Goal: Transaction & Acquisition: Download file/media

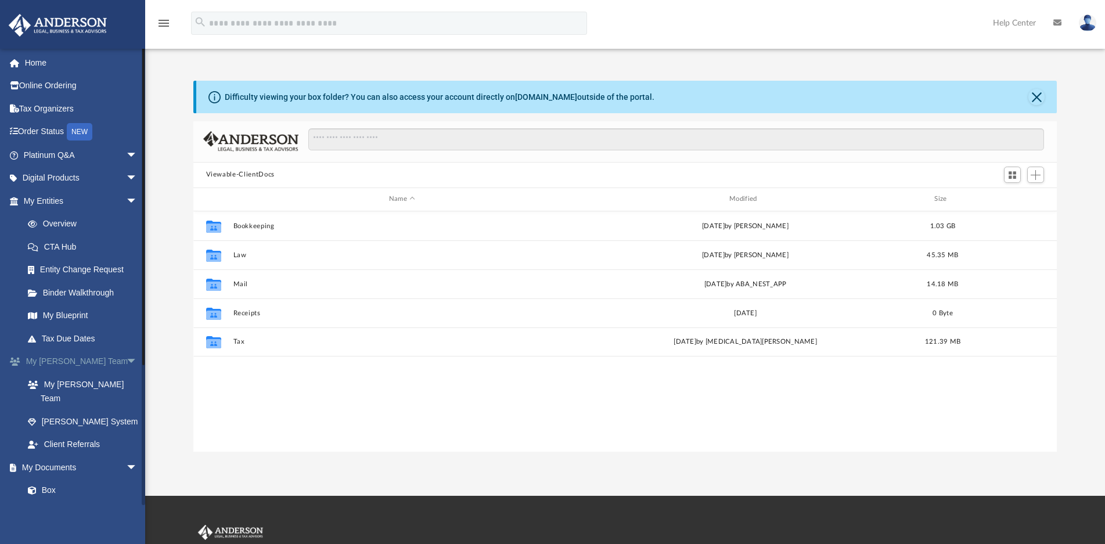
scroll to position [254, 854]
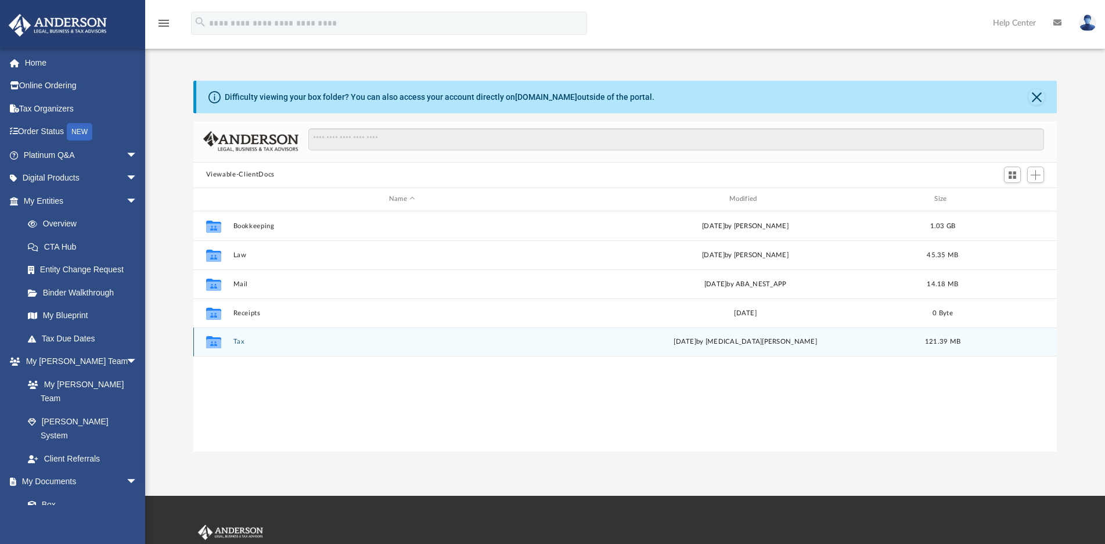
drag, startPoint x: 242, startPoint y: 343, endPoint x: 255, endPoint y: 343, distance: 13.4
click at [242, 343] on button "Tax" at bounding box center [402, 342] width 338 height 8
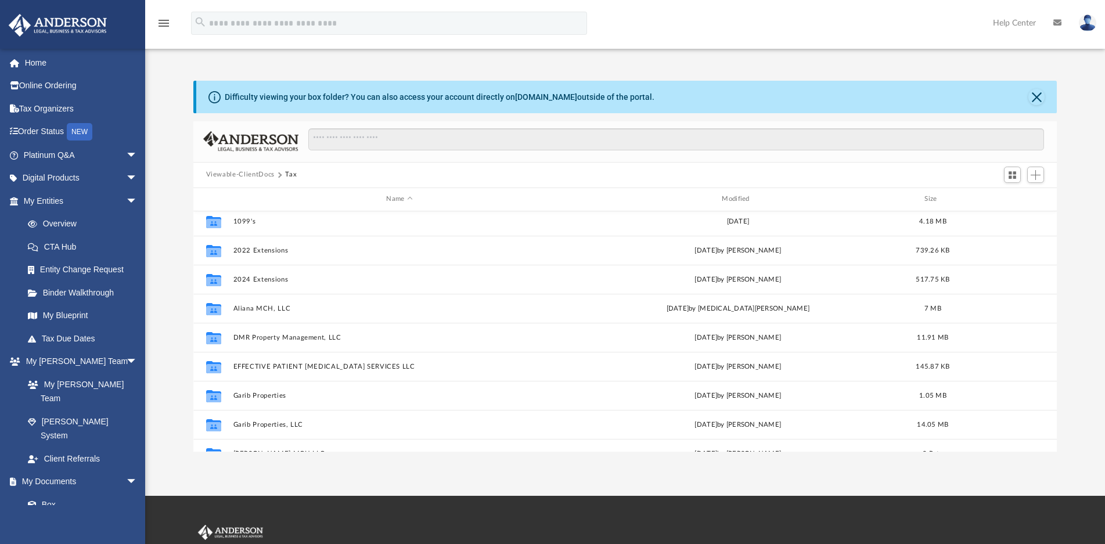
scroll to position [0, 0]
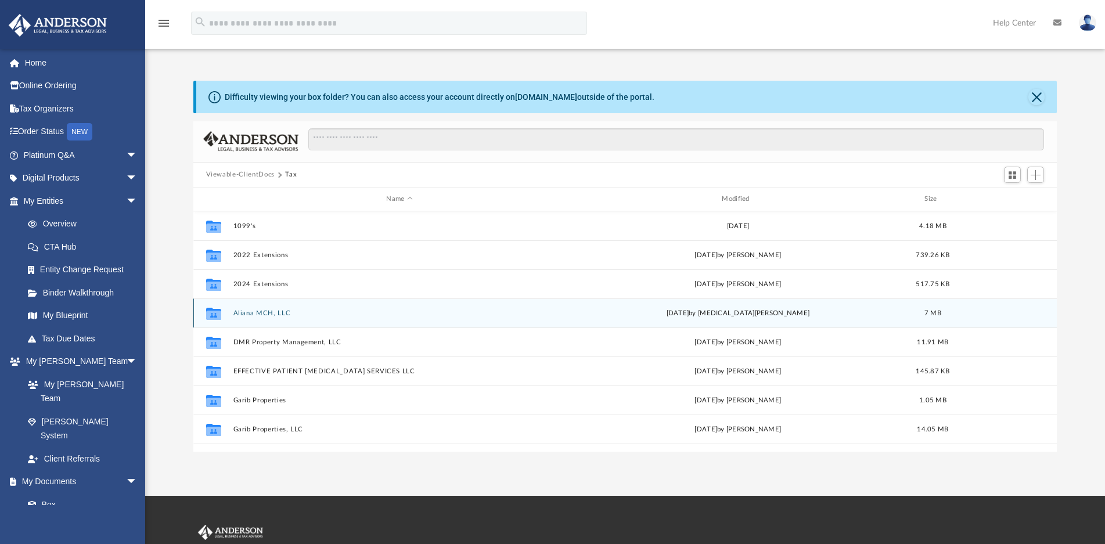
click at [274, 312] on button "Aliana MCH, LLC" at bounding box center [399, 314] width 333 height 8
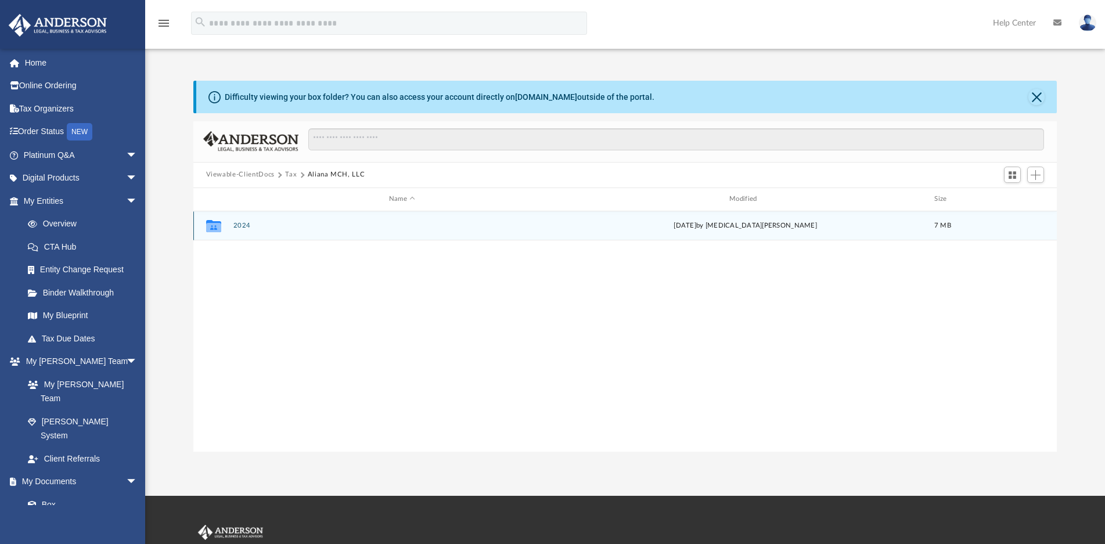
click at [249, 226] on button "2024" at bounding box center [402, 226] width 338 height 8
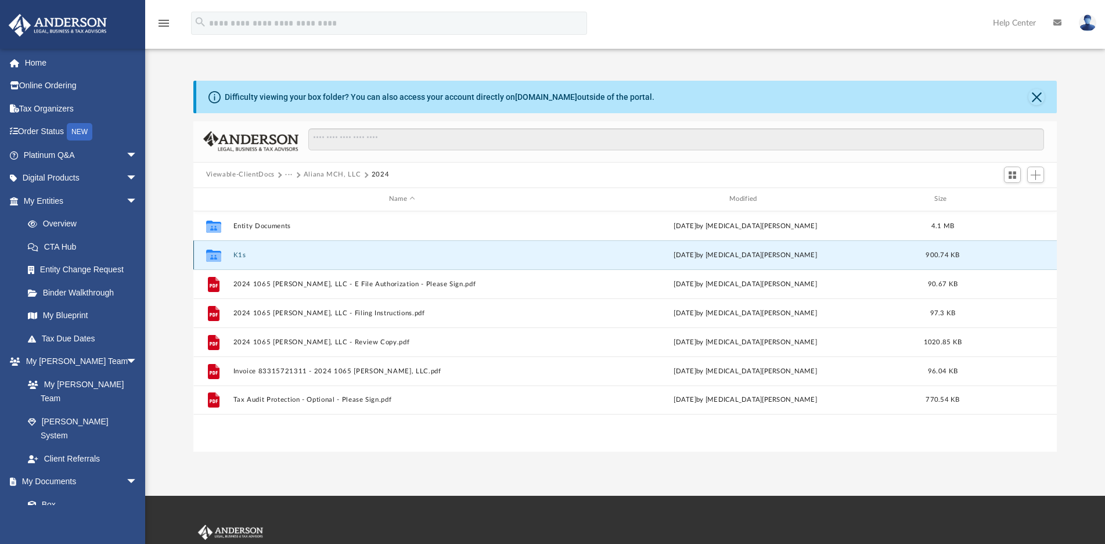
click at [239, 256] on button "K1s" at bounding box center [402, 255] width 338 height 8
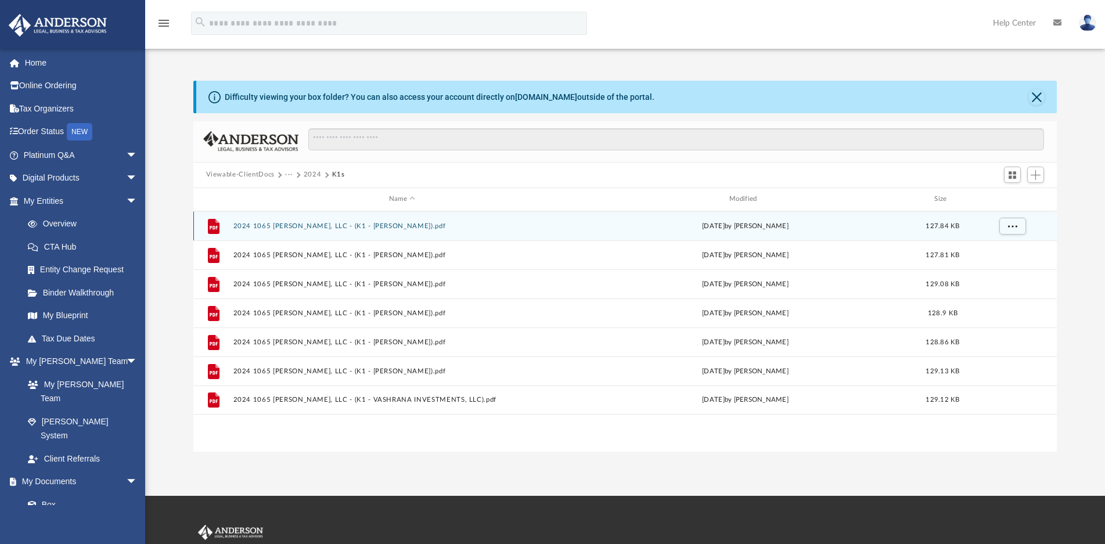
click at [382, 228] on button "2024 1065 [PERSON_NAME], LLC - (K1 - [PERSON_NAME]).pdf" at bounding box center [402, 226] width 338 height 8
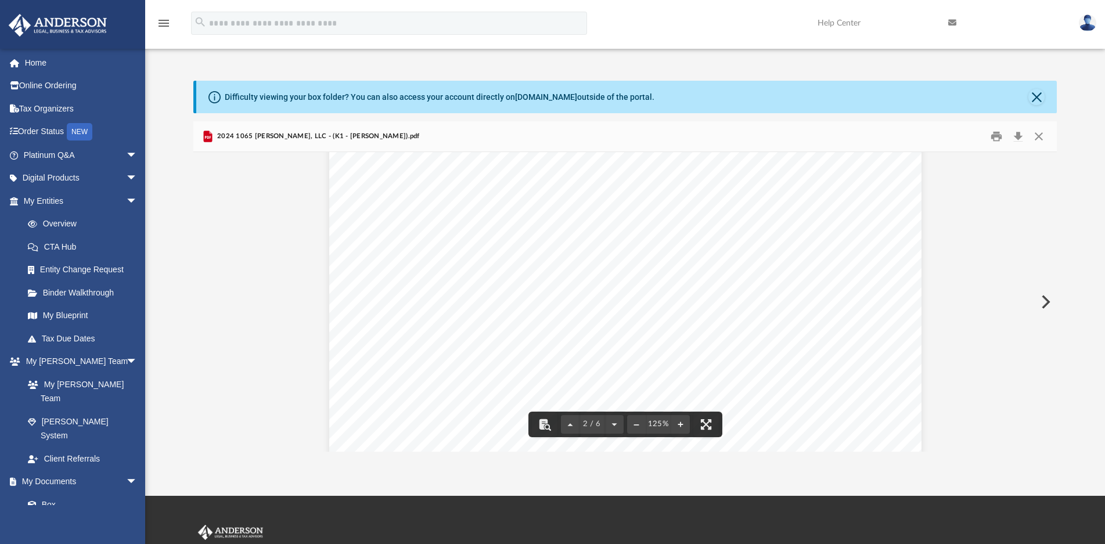
scroll to position [813, 0]
click at [1035, 138] on button "Close" at bounding box center [1038, 136] width 21 height 18
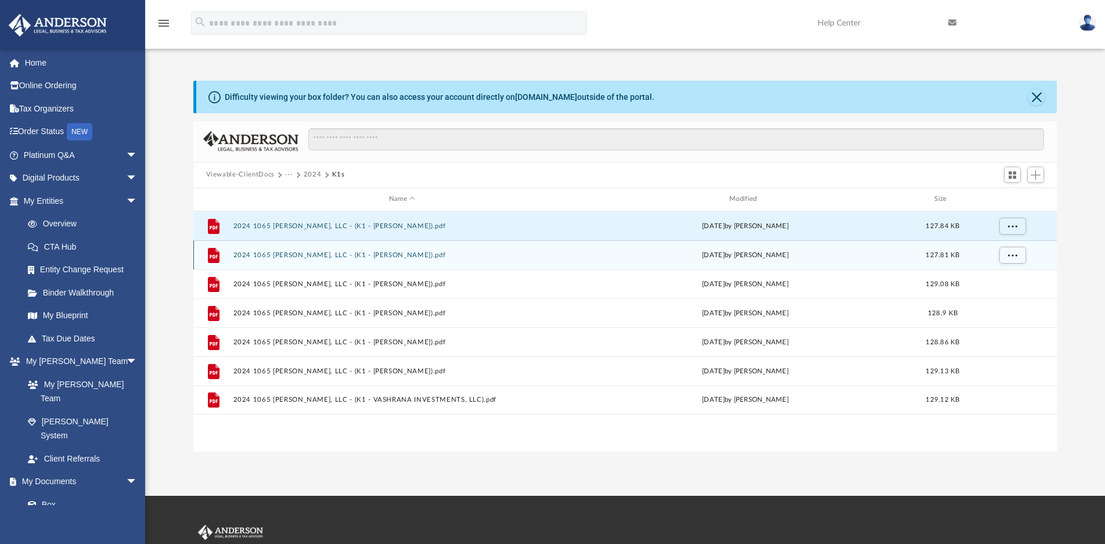
click at [370, 254] on button "2024 1065 [PERSON_NAME], LLC - (K1 - [PERSON_NAME]).pdf" at bounding box center [402, 255] width 338 height 8
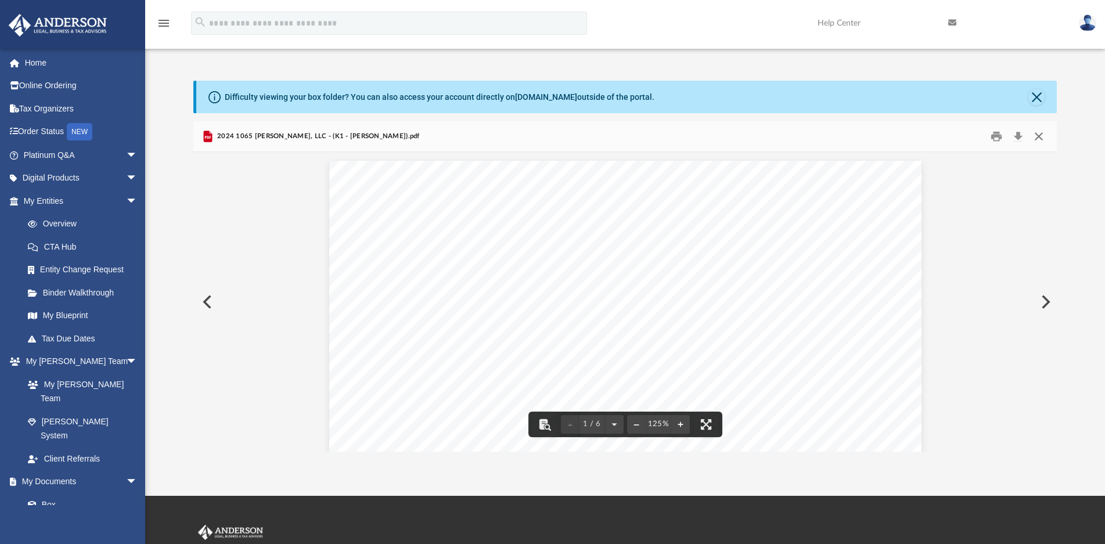
click at [1038, 138] on button "Close" at bounding box center [1038, 136] width 21 height 18
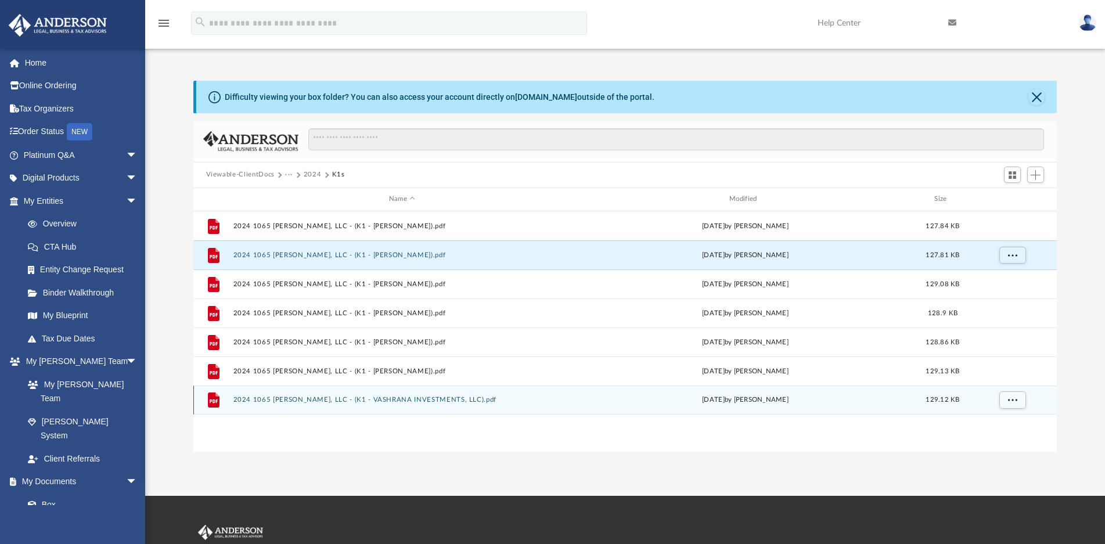
click at [382, 401] on button "2024 1065 [PERSON_NAME], LLC - (K1 - VASHRANA INVESTMENTS, LLC).pdf" at bounding box center [402, 400] width 338 height 8
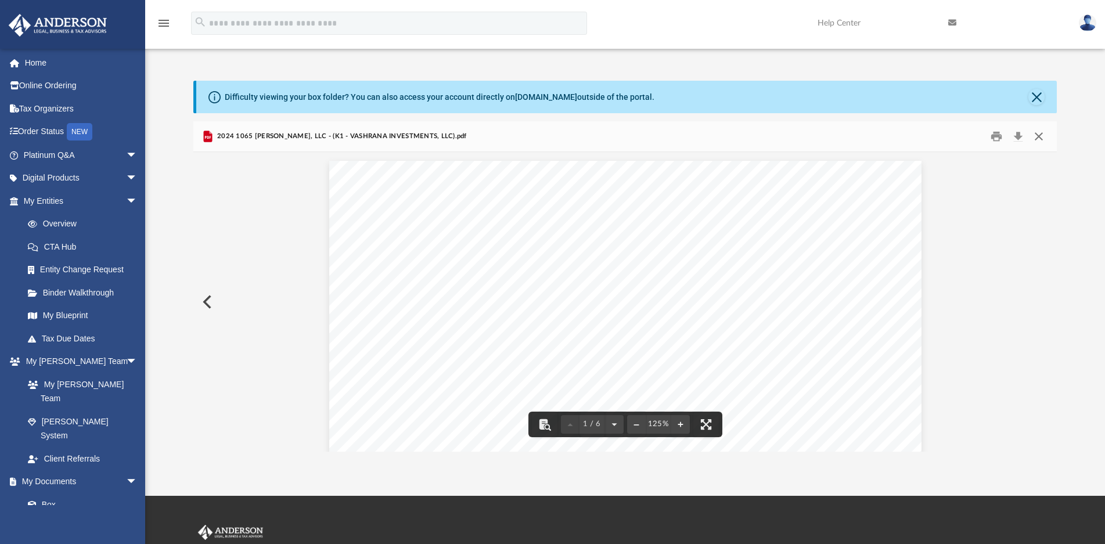
click at [1039, 136] on button "Close" at bounding box center [1038, 136] width 21 height 18
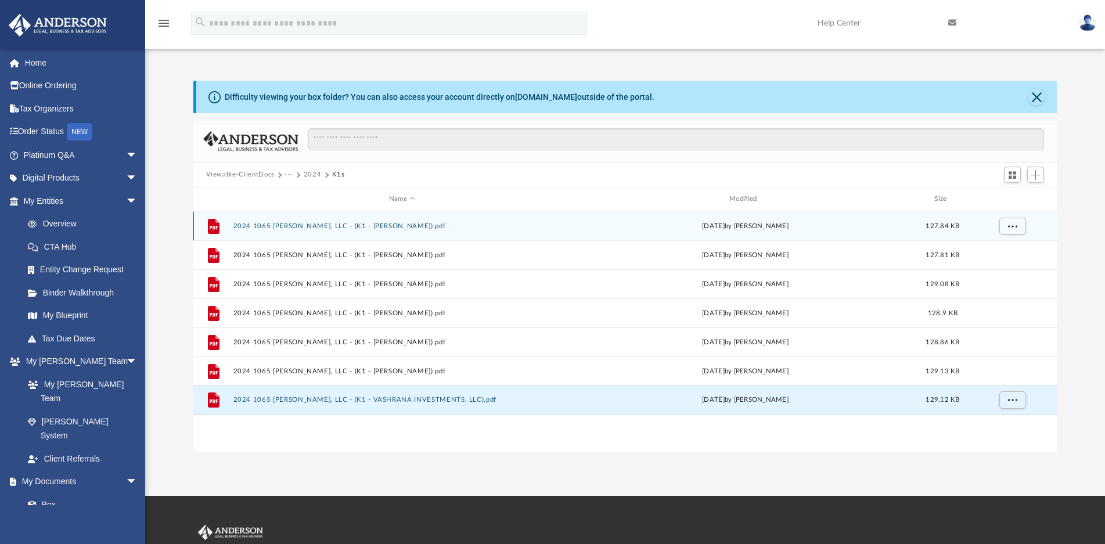
click at [341, 226] on button "2024 1065 [PERSON_NAME], LLC - (K1 - [PERSON_NAME]).pdf" at bounding box center [402, 226] width 338 height 8
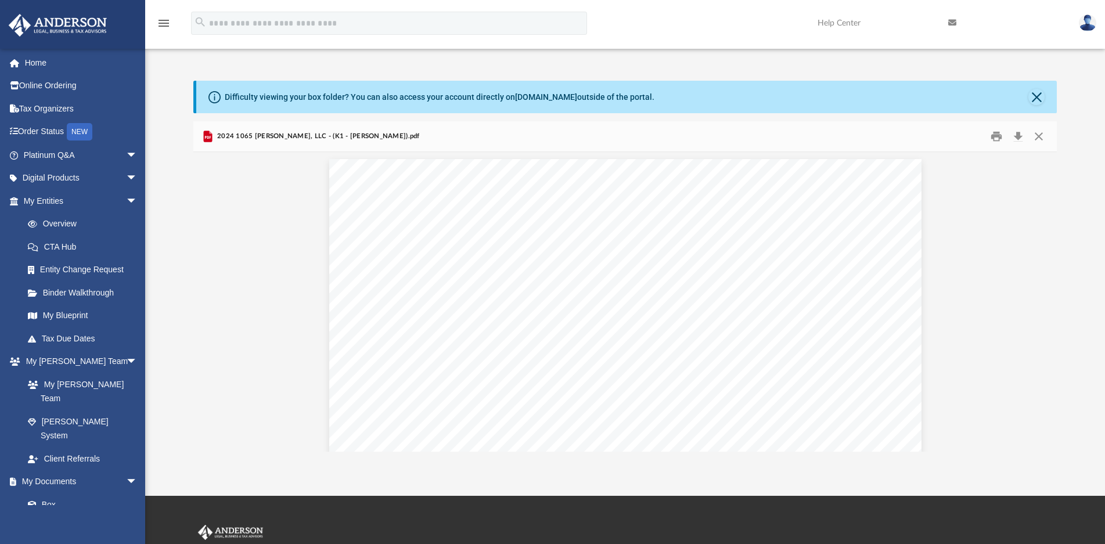
scroll to position [0, 0]
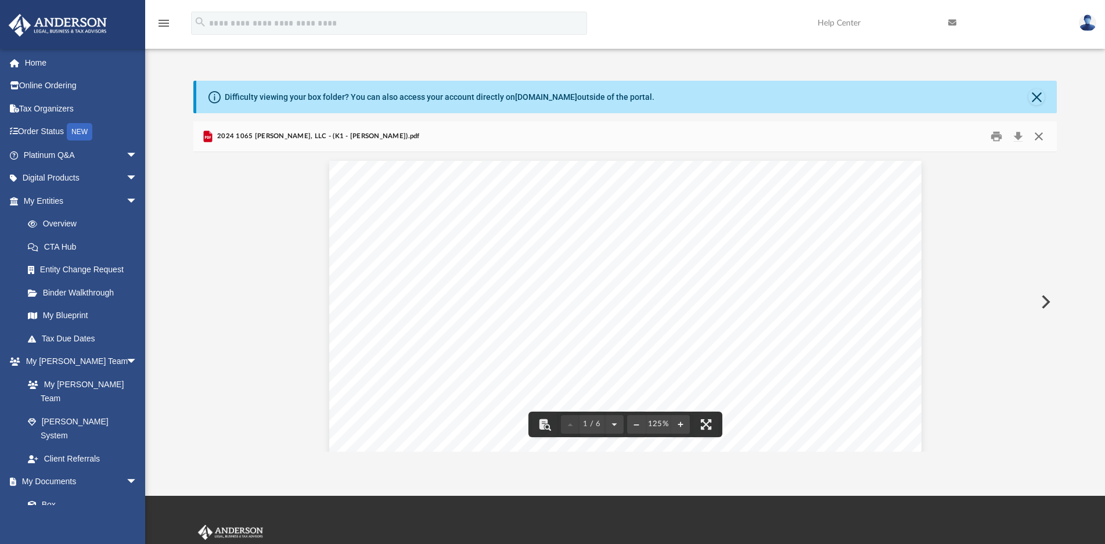
click at [1034, 136] on button "Close" at bounding box center [1038, 136] width 21 height 18
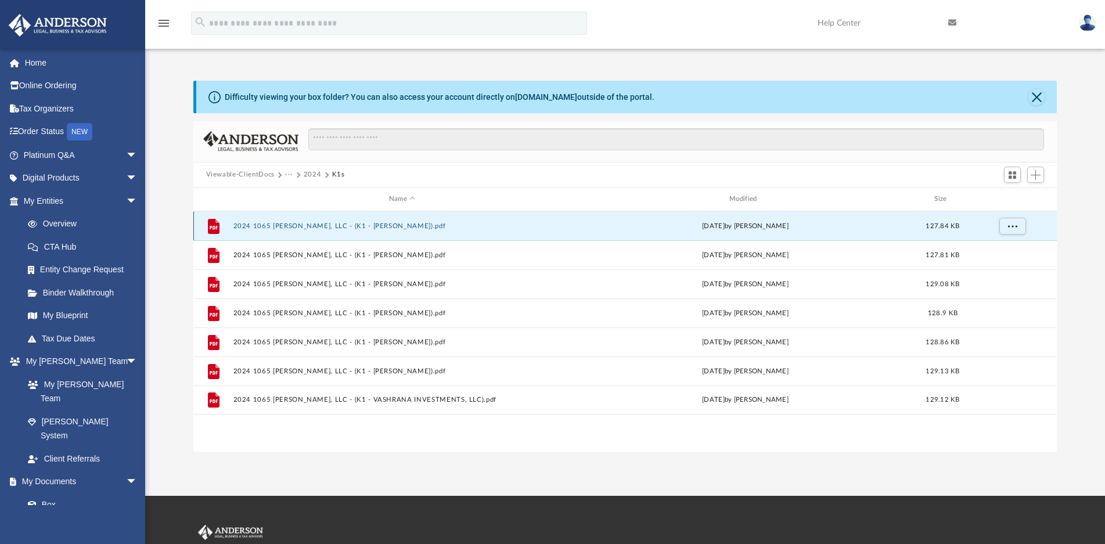
click at [417, 226] on button "2024 1065 [PERSON_NAME], LLC - (K1 - [PERSON_NAME]).pdf" at bounding box center [402, 226] width 338 height 8
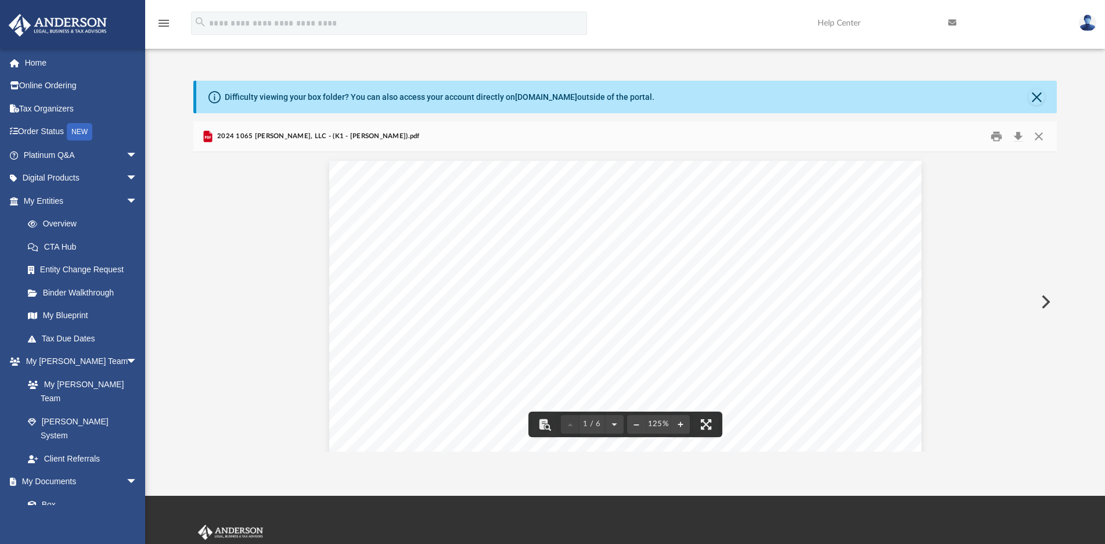
click at [797, 473] on div "App [EMAIL_ADDRESS][DOMAIN_NAME] Sign Out [EMAIL_ADDRESS][DOMAIN_NAME] Home Onl…" at bounding box center [552, 248] width 1105 height 496
click at [1015, 138] on button "Download" at bounding box center [1018, 136] width 21 height 18
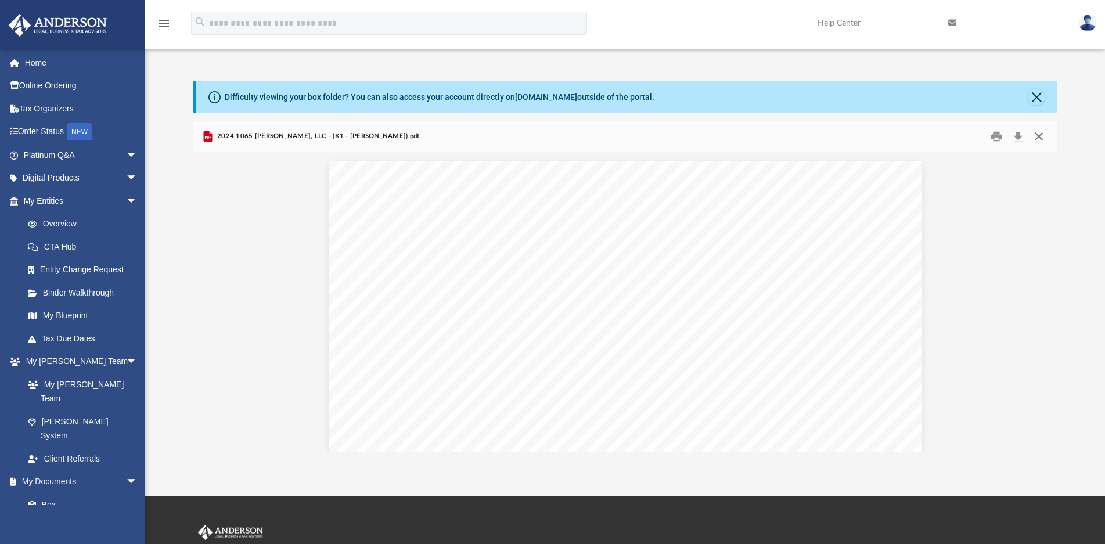
click at [1041, 140] on button "Close" at bounding box center [1038, 136] width 21 height 18
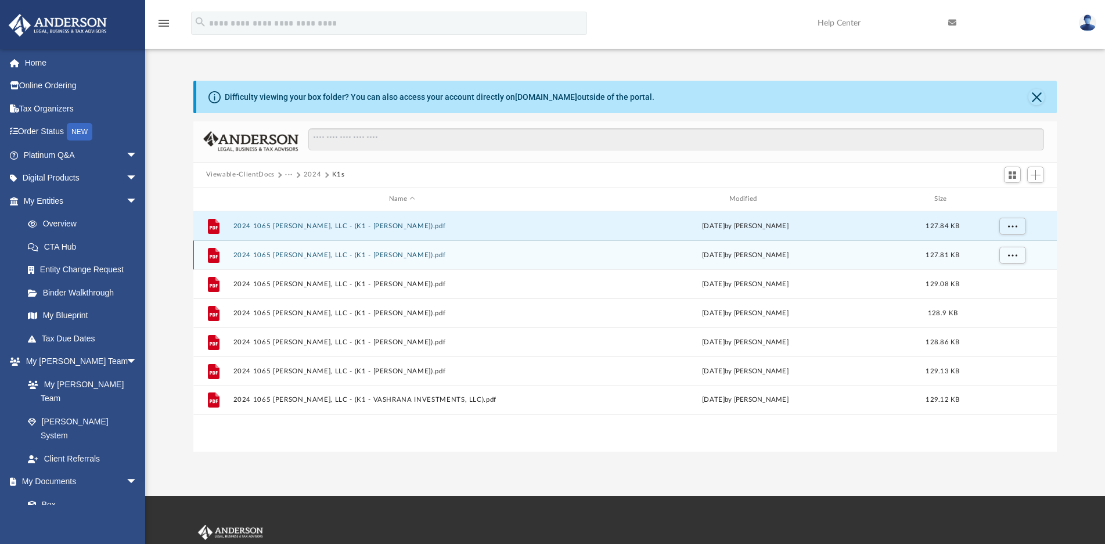
click at [366, 251] on button "2024 1065 [PERSON_NAME], LLC - (K1 - [PERSON_NAME]).pdf" at bounding box center [402, 255] width 338 height 8
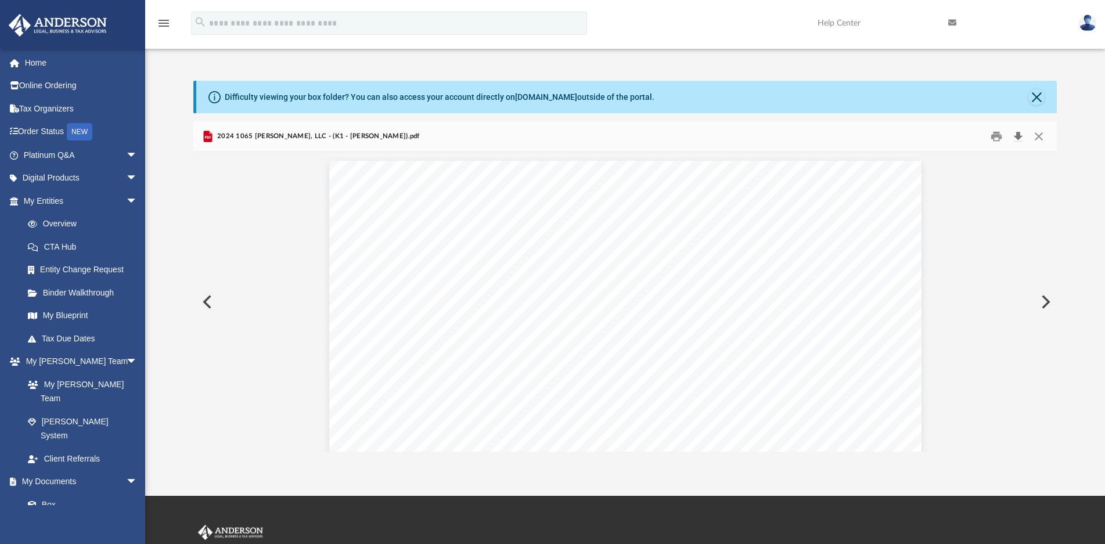
click at [1015, 135] on button "Download" at bounding box center [1018, 136] width 21 height 18
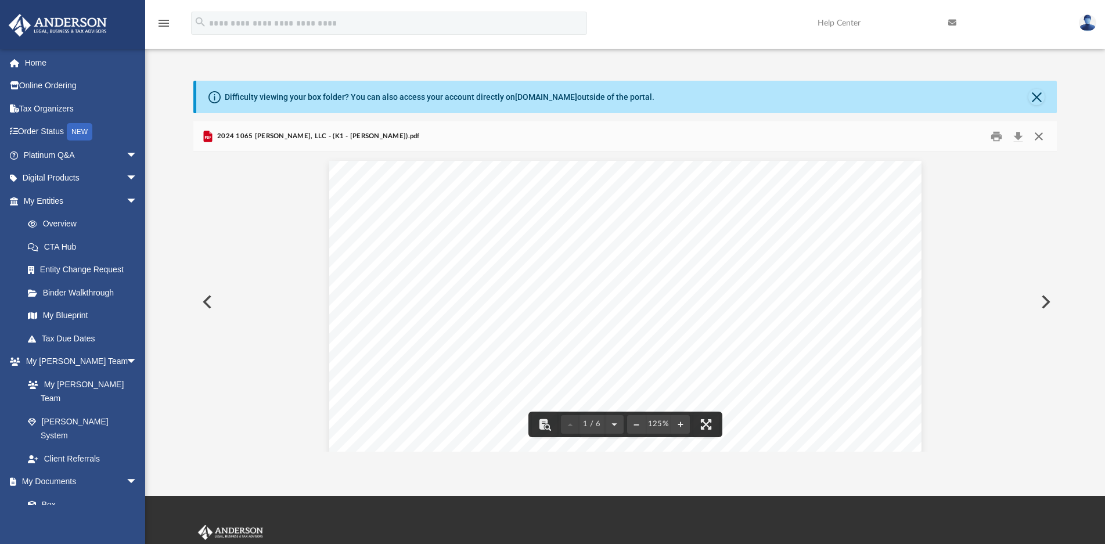
drag, startPoint x: 1041, startPoint y: 138, endPoint x: 1033, endPoint y: 144, distance: 9.9
click at [1041, 138] on button "Close" at bounding box center [1038, 136] width 21 height 18
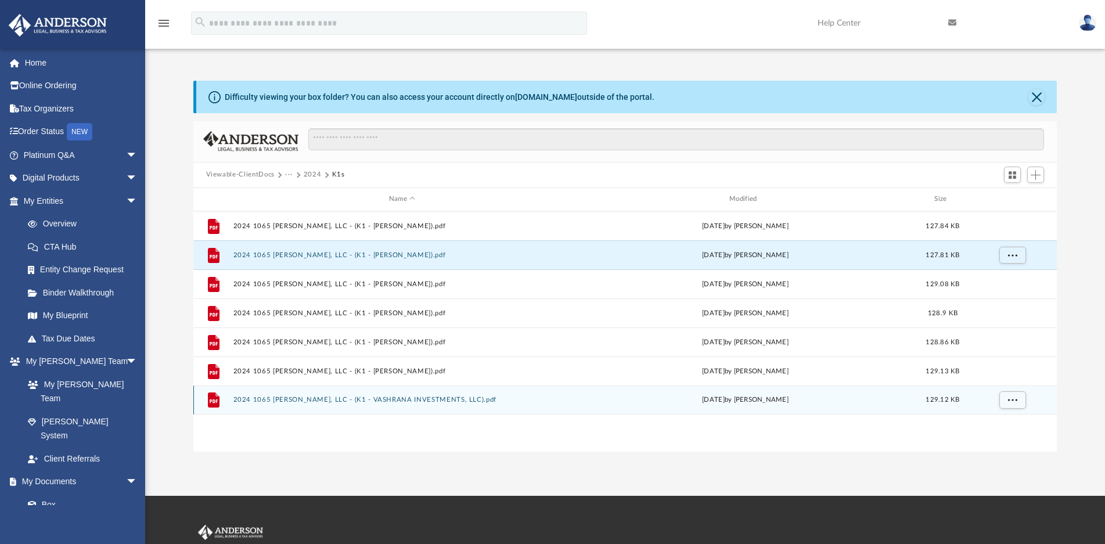
click at [364, 400] on button "2024 1065 [PERSON_NAME], LLC - (K1 - VASHRANA INVESTMENTS, LLC).pdf" at bounding box center [402, 400] width 338 height 8
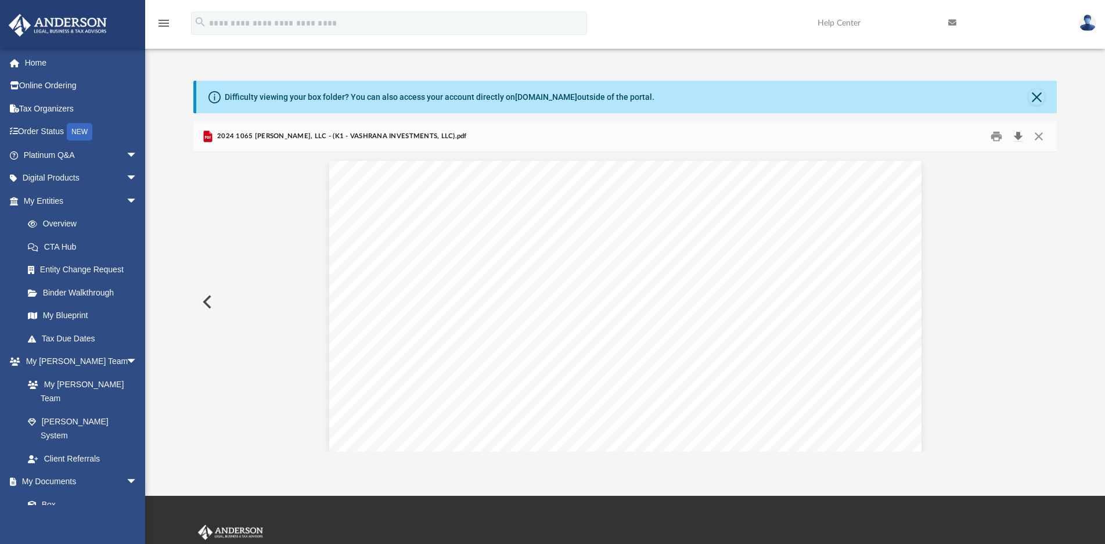
click at [1019, 136] on button "Download" at bounding box center [1018, 136] width 21 height 18
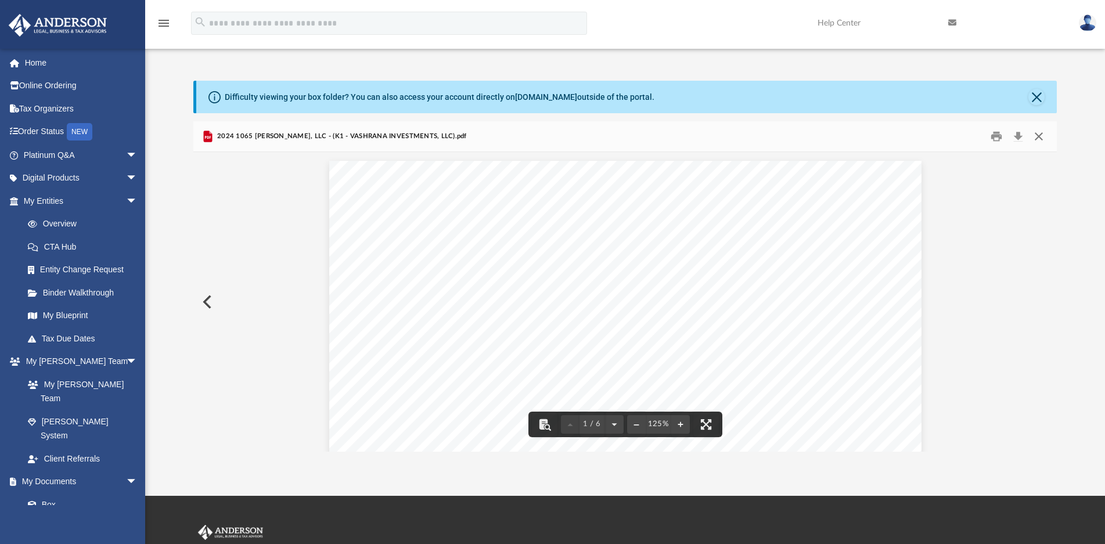
click at [1039, 134] on button "Close" at bounding box center [1038, 136] width 21 height 18
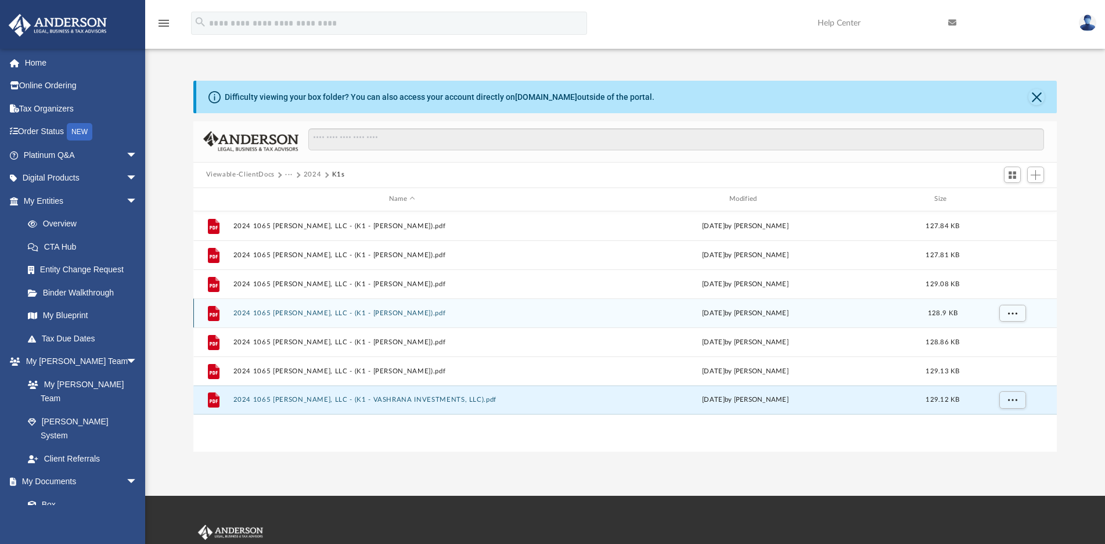
click at [389, 313] on button "2024 1065 [PERSON_NAME], LLC - (K1 - [PERSON_NAME]).pdf" at bounding box center [402, 314] width 338 height 8
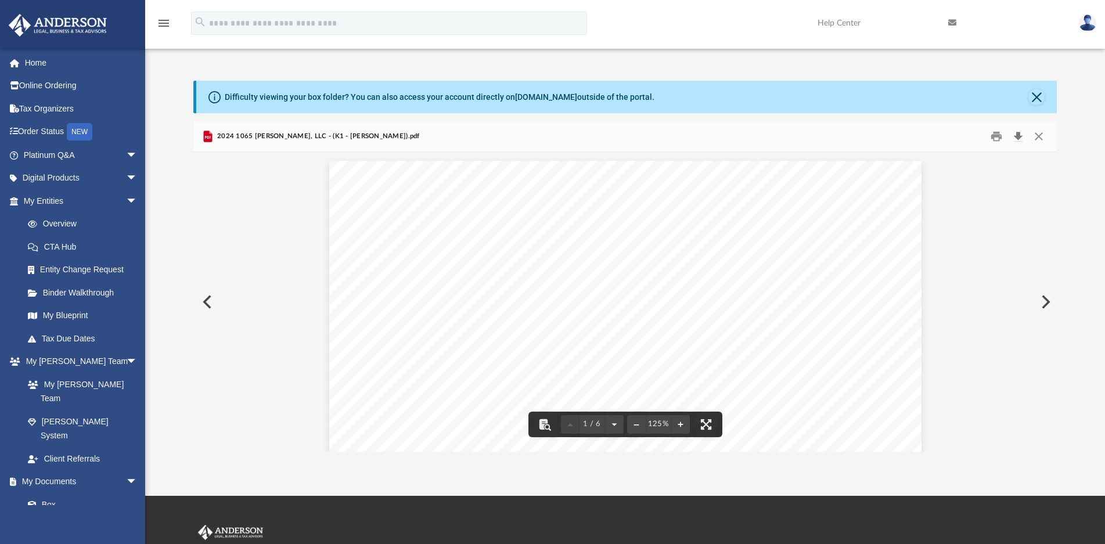
click at [1018, 139] on button "Download" at bounding box center [1018, 136] width 21 height 18
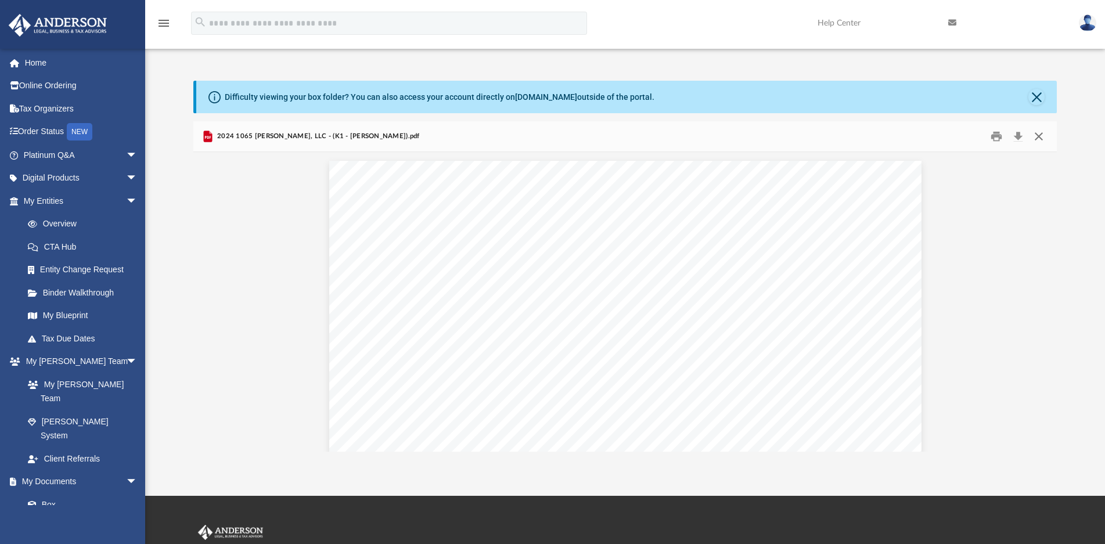
click at [1039, 136] on button "Close" at bounding box center [1038, 136] width 21 height 18
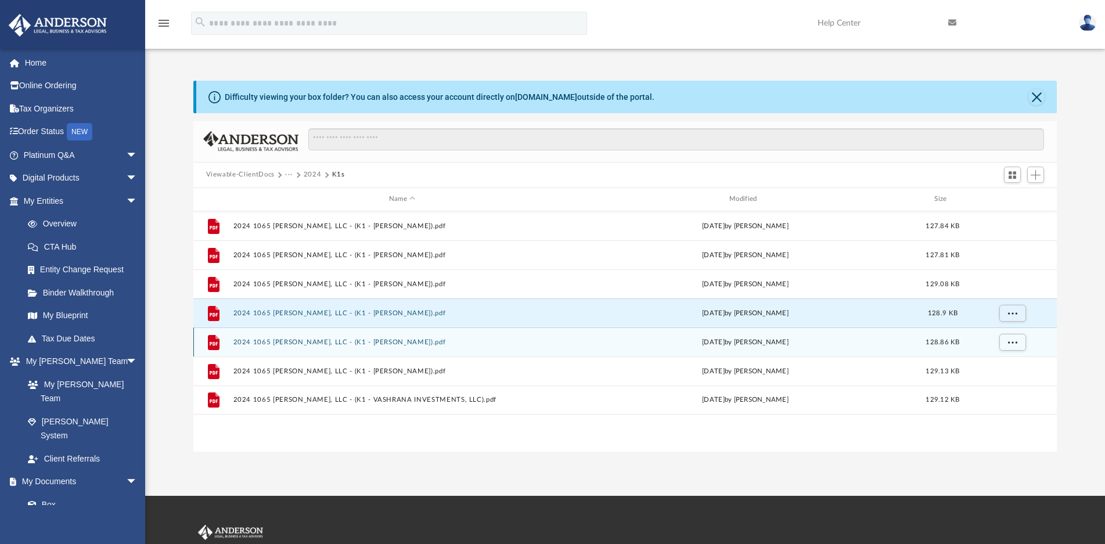
click at [366, 342] on button "2024 1065 [PERSON_NAME], LLC - (K1 - [PERSON_NAME]).pdf" at bounding box center [402, 343] width 338 height 8
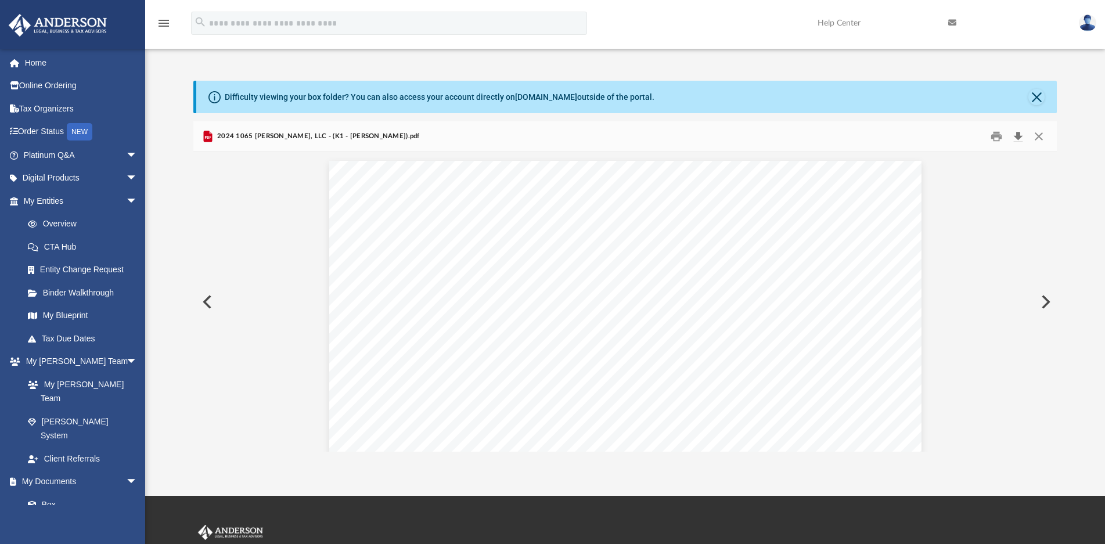
click at [1020, 136] on button "Download" at bounding box center [1018, 136] width 21 height 18
click at [1041, 138] on button "Close" at bounding box center [1038, 136] width 21 height 18
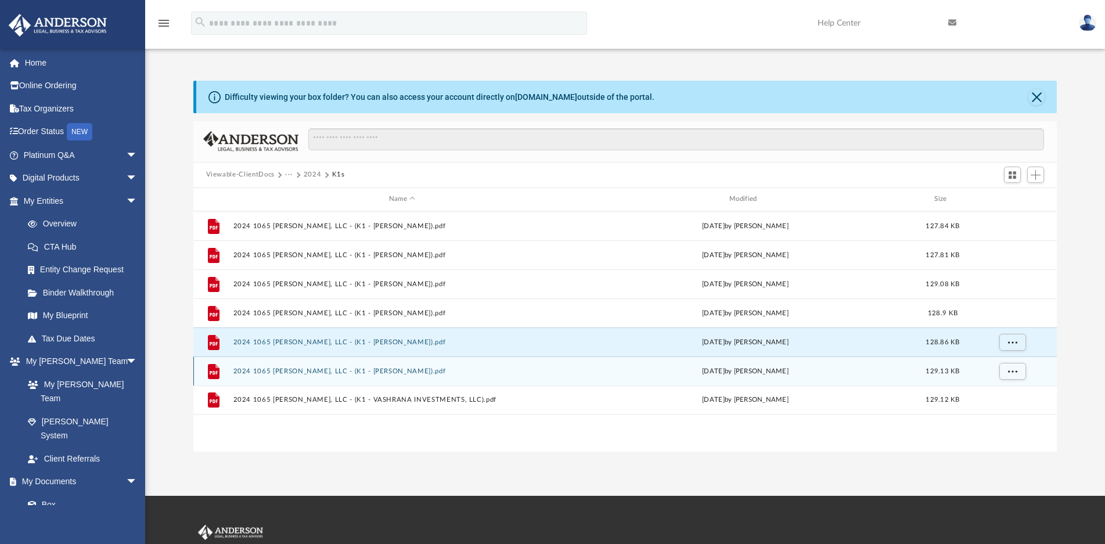
click at [405, 371] on button "2024 1065 [PERSON_NAME], LLC - (K1 - [PERSON_NAME]).pdf" at bounding box center [402, 372] width 338 height 8
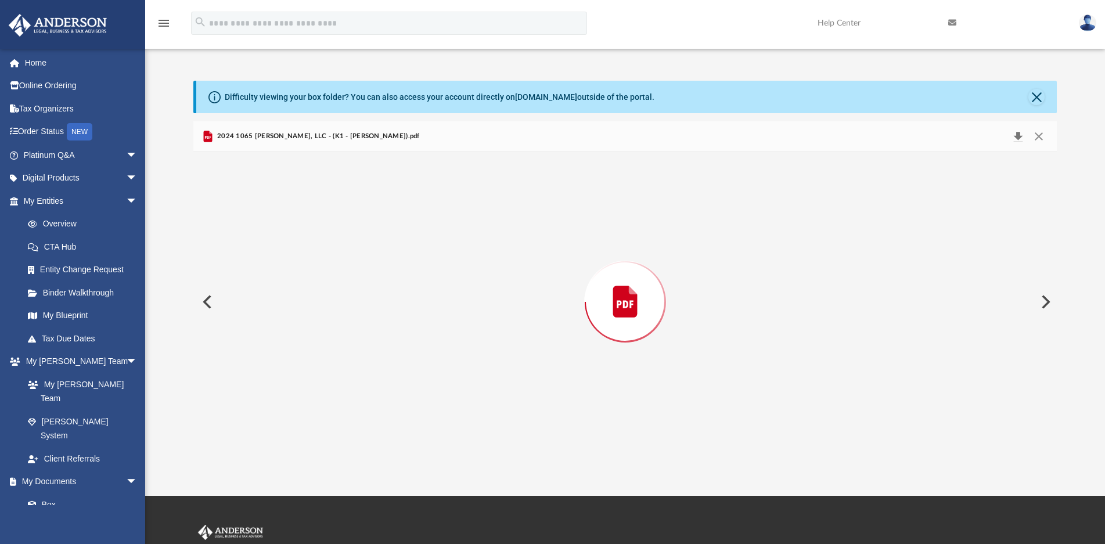
click at [1016, 135] on button "Download" at bounding box center [1018, 136] width 21 height 16
click at [1041, 136] on button "Close" at bounding box center [1038, 136] width 21 height 18
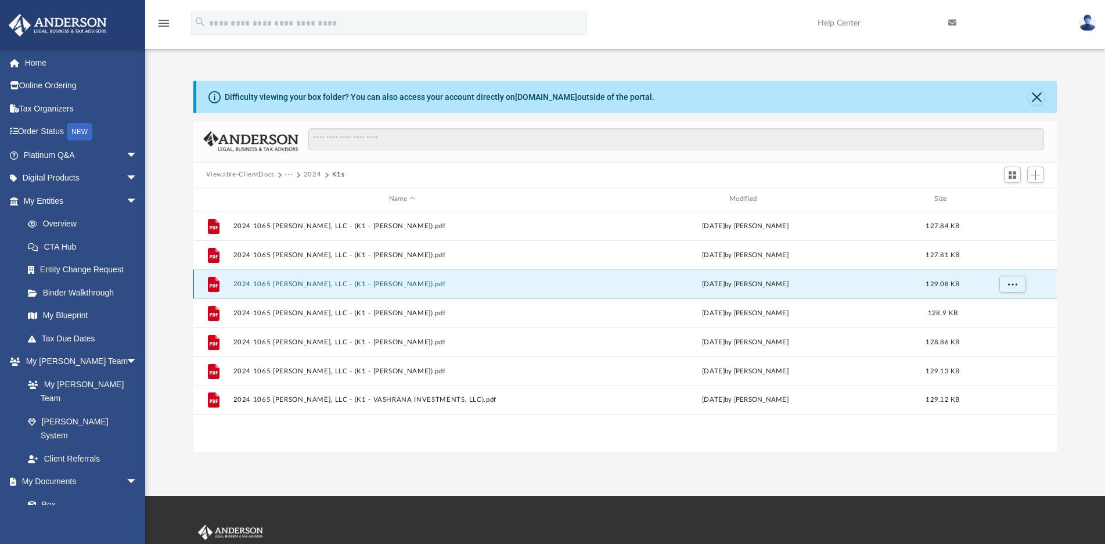
click at [382, 284] on button "2024 1065 [PERSON_NAME], LLC - (K1 - [PERSON_NAME]).pdf" at bounding box center [402, 284] width 338 height 8
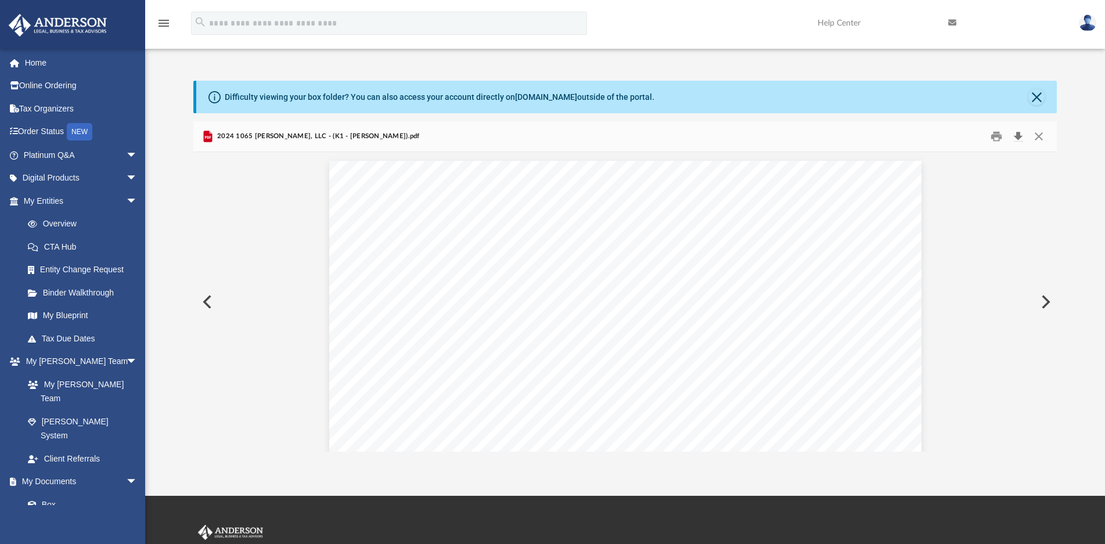
click at [1019, 134] on button "Download" at bounding box center [1018, 136] width 21 height 18
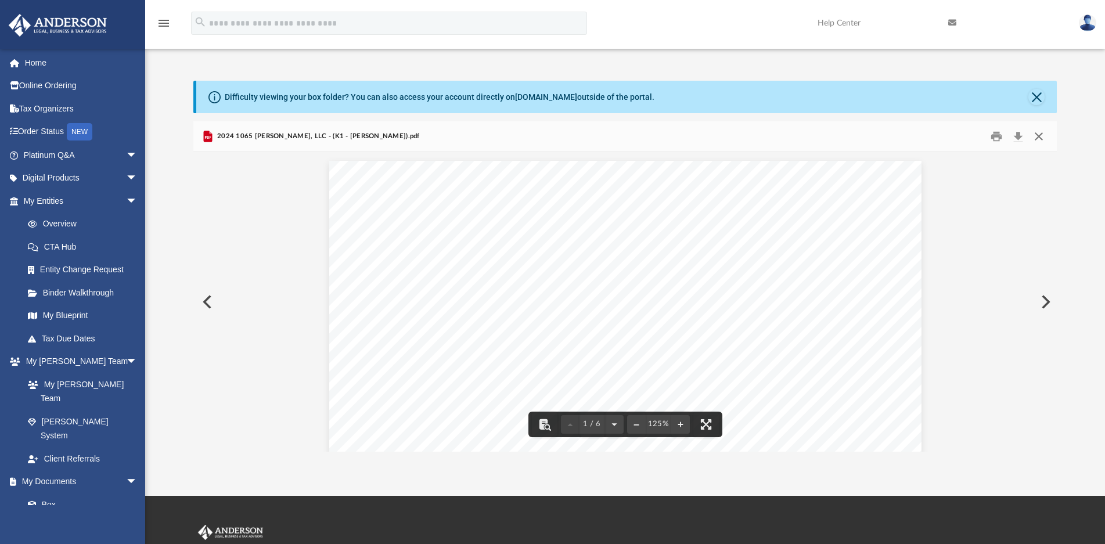
click at [1040, 134] on button "Close" at bounding box center [1038, 136] width 21 height 18
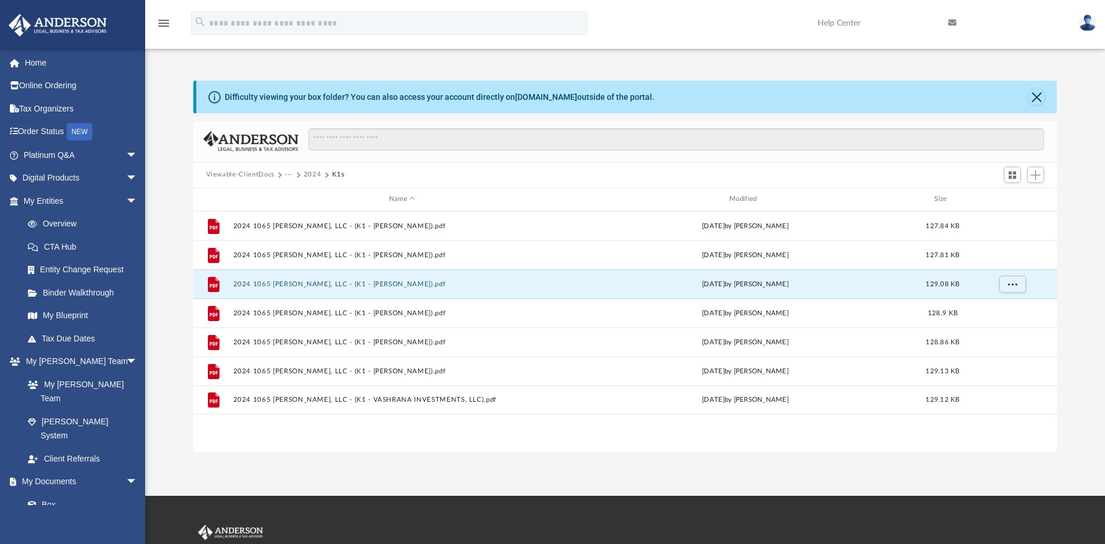
click at [310, 174] on button "2024" at bounding box center [313, 175] width 18 height 10
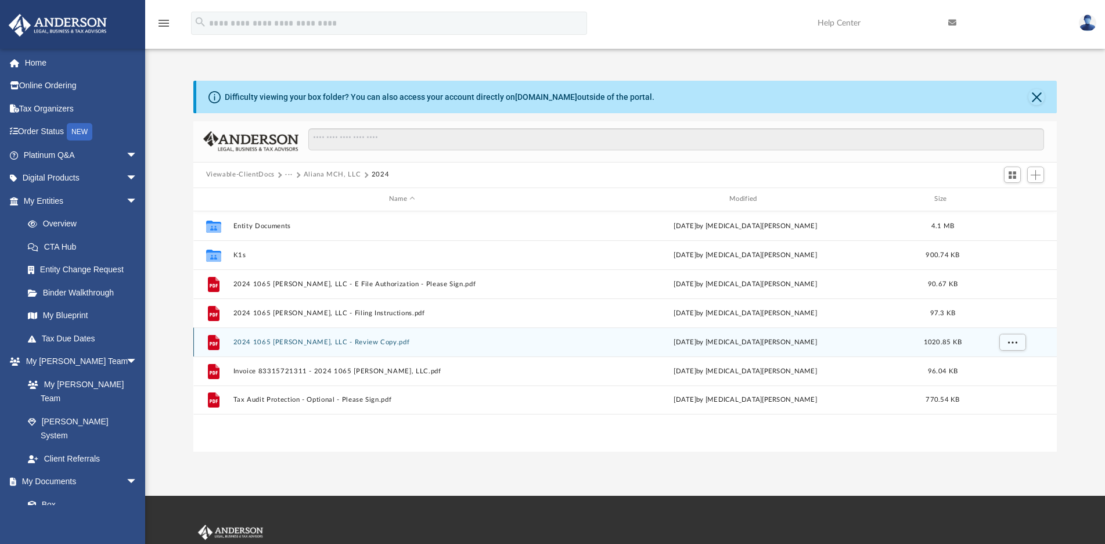
click at [366, 345] on button "2024 1065 [PERSON_NAME], LLC - Review Copy.pdf" at bounding box center [402, 343] width 338 height 8
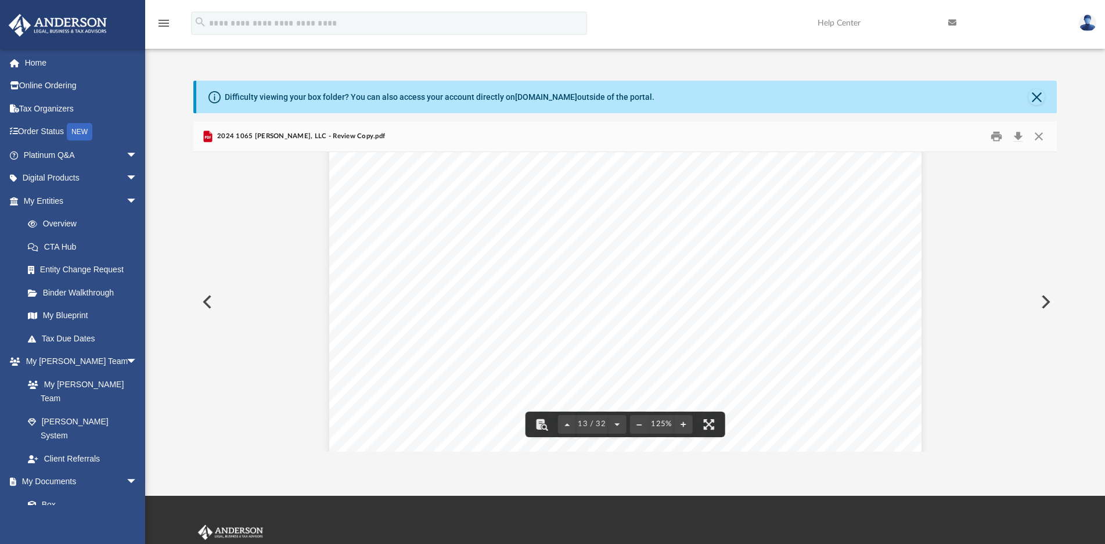
scroll to position [9930, 0]
click at [1037, 140] on button "Close" at bounding box center [1038, 136] width 21 height 18
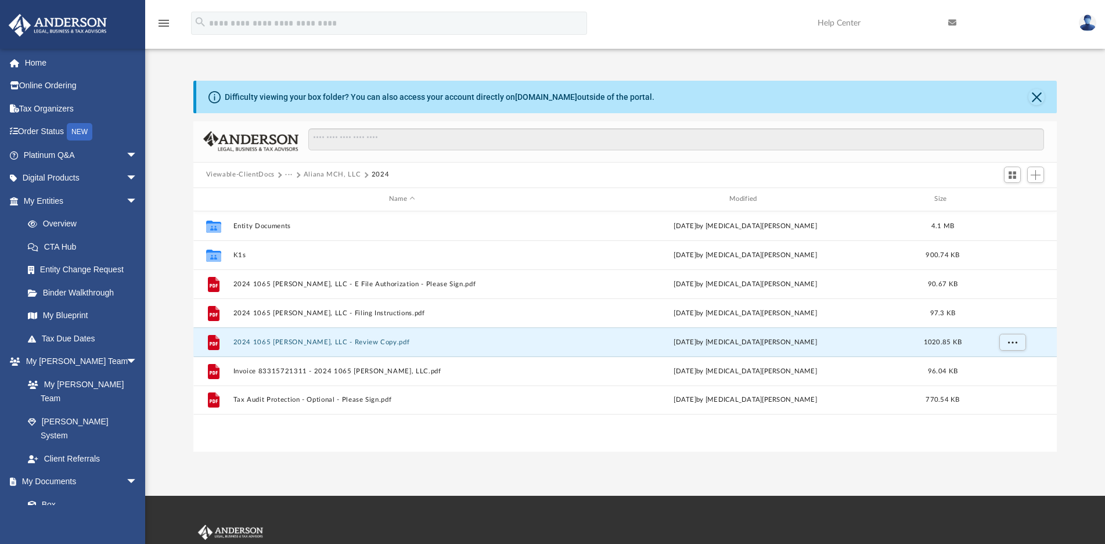
click at [324, 178] on button "Aliana MCH, LLC" at bounding box center [332, 175] width 57 height 10
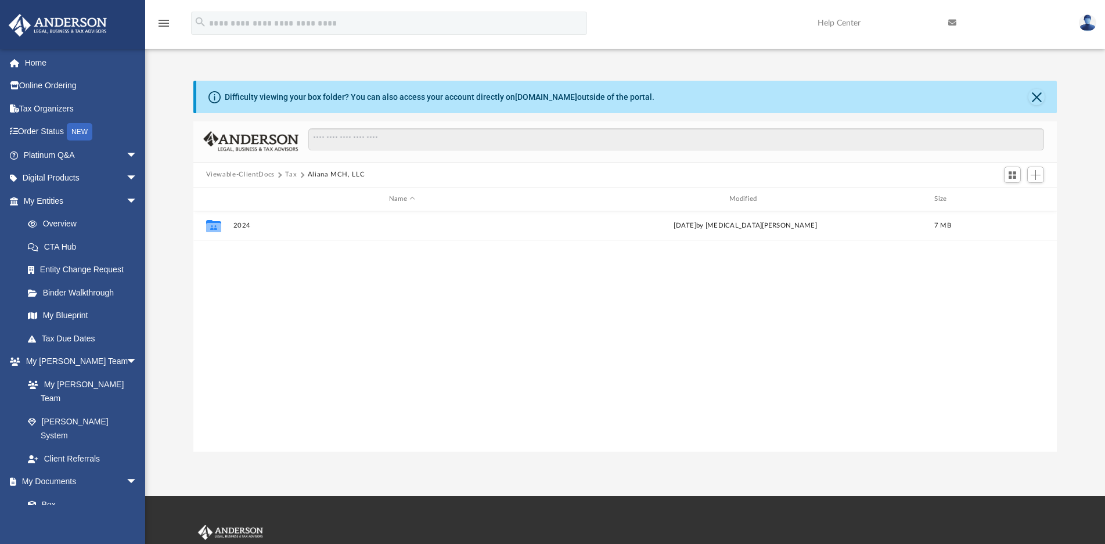
click at [288, 175] on button "Tax" at bounding box center [291, 175] width 12 height 10
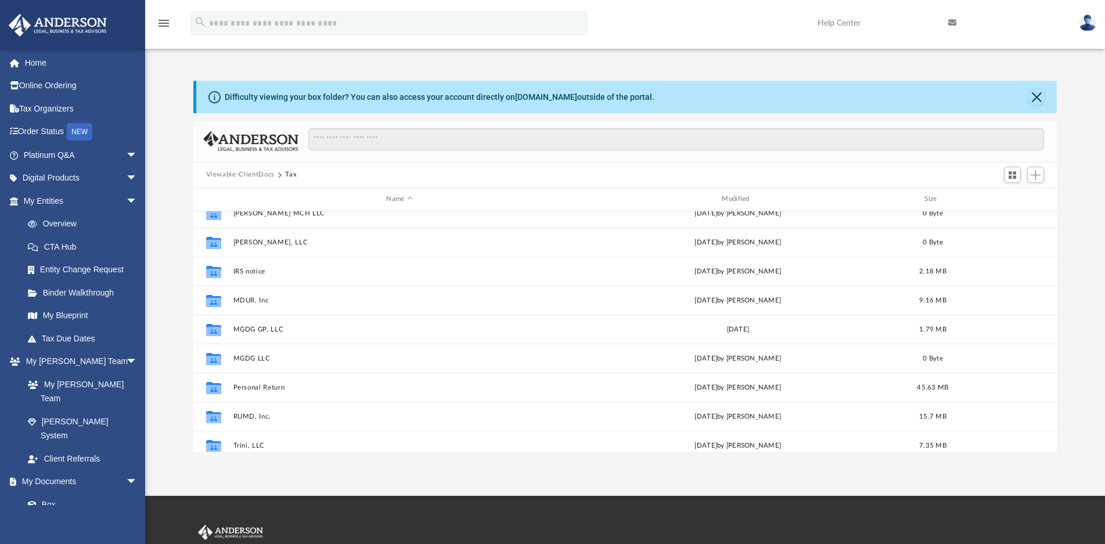
scroll to position [255, 0]
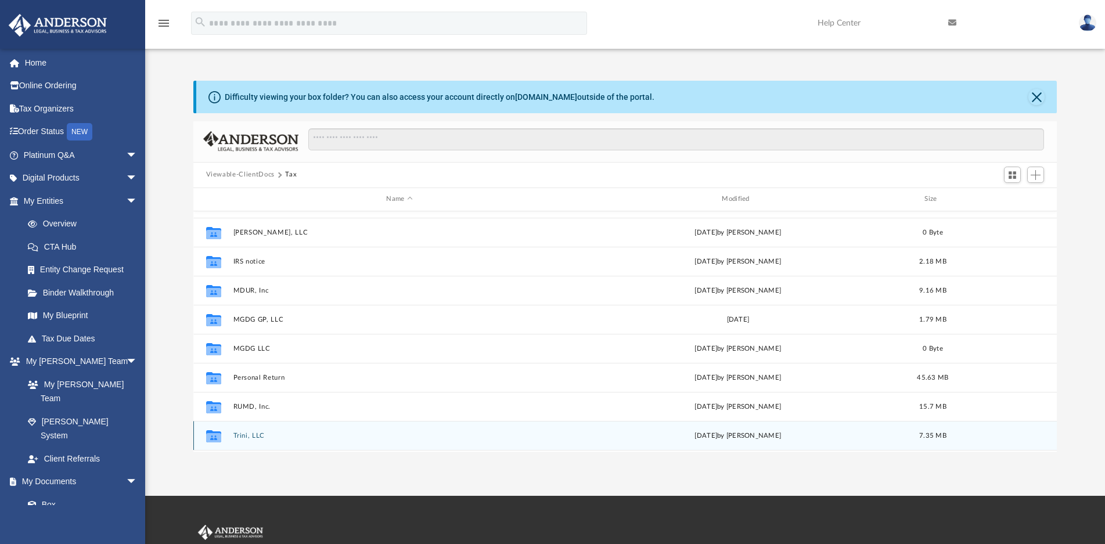
click at [250, 434] on button "Trini, LLC" at bounding box center [399, 436] width 333 height 8
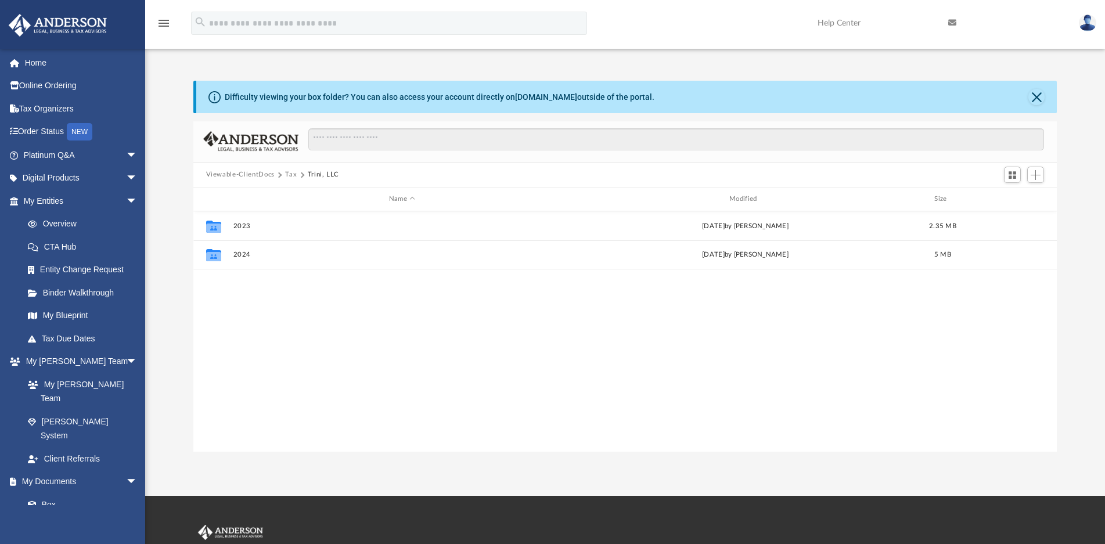
scroll to position [0, 0]
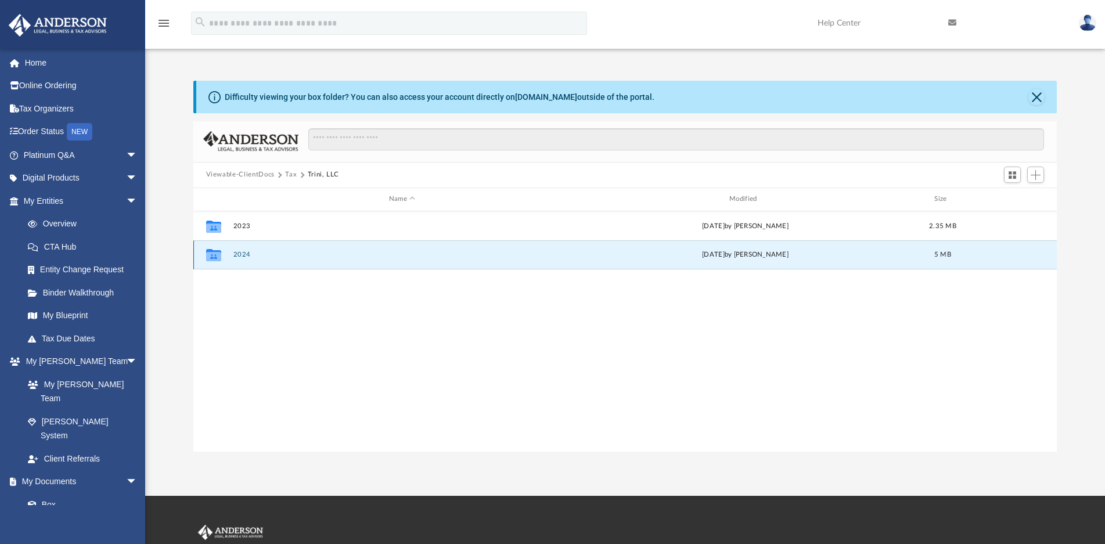
click at [239, 258] on button "2024" at bounding box center [402, 255] width 338 height 8
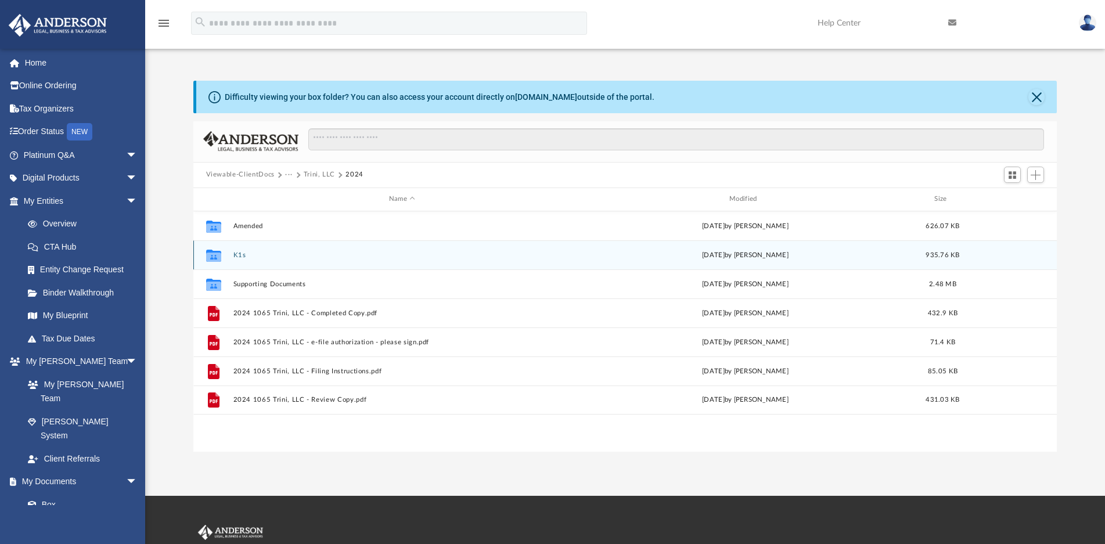
click at [240, 256] on button "K1s" at bounding box center [402, 255] width 338 height 8
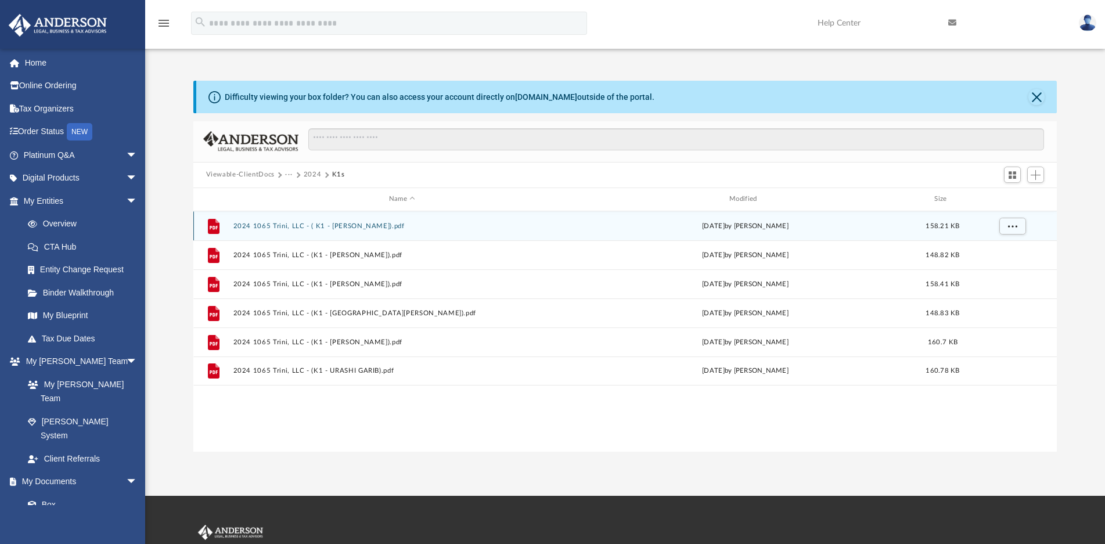
click at [373, 220] on div "File 2024 1065 Trini, LLC - ( K1 - [PERSON_NAME]).pdf [DATE] by [PERSON_NAME] 1…" at bounding box center [625, 225] width 864 height 29
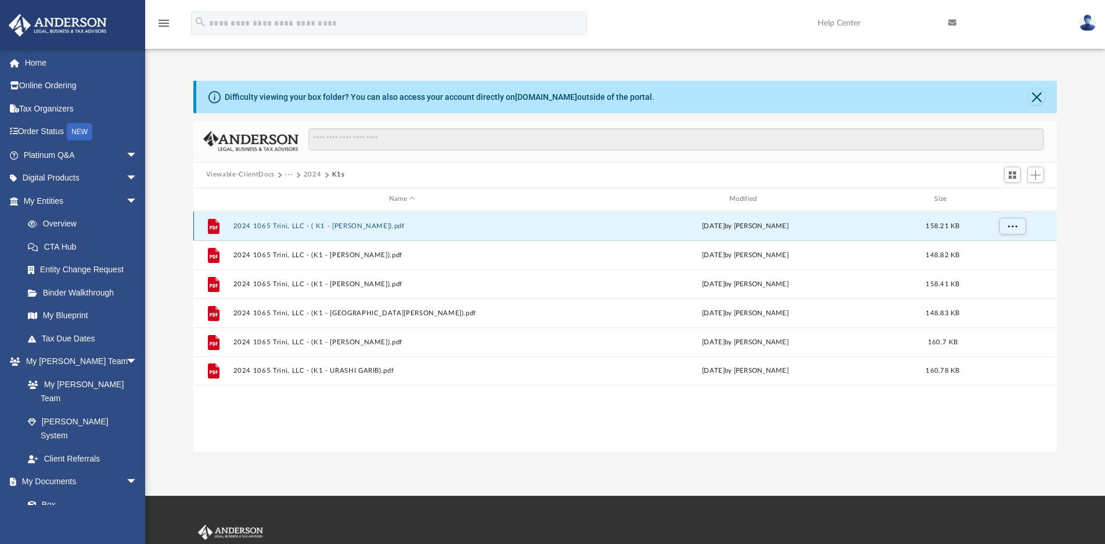
click at [376, 223] on button "2024 1065 Trini, LLC - ( K1 - [PERSON_NAME]).pdf" at bounding box center [402, 226] width 338 height 8
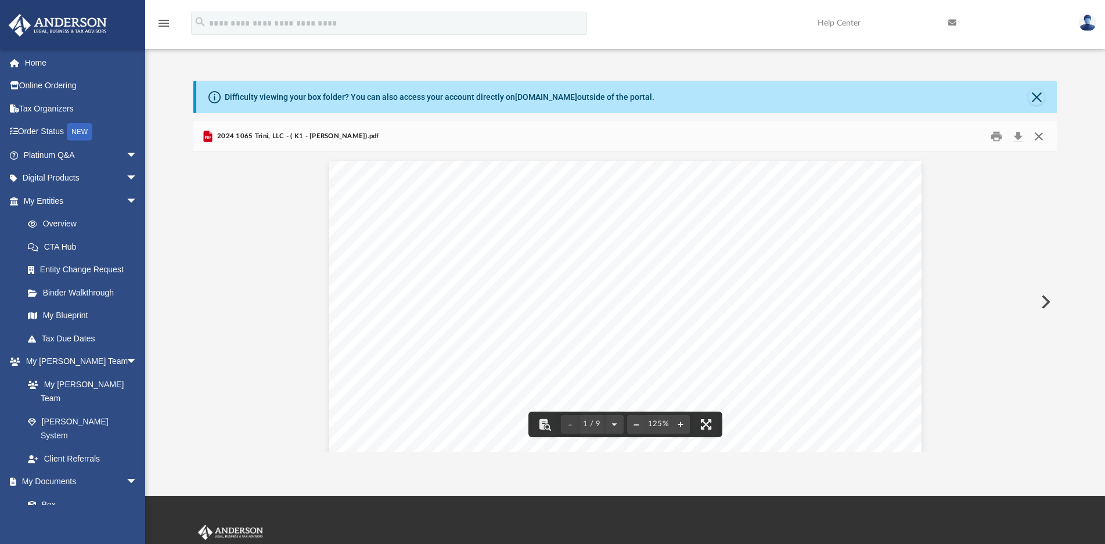
click at [1037, 135] on button "Close" at bounding box center [1038, 136] width 21 height 18
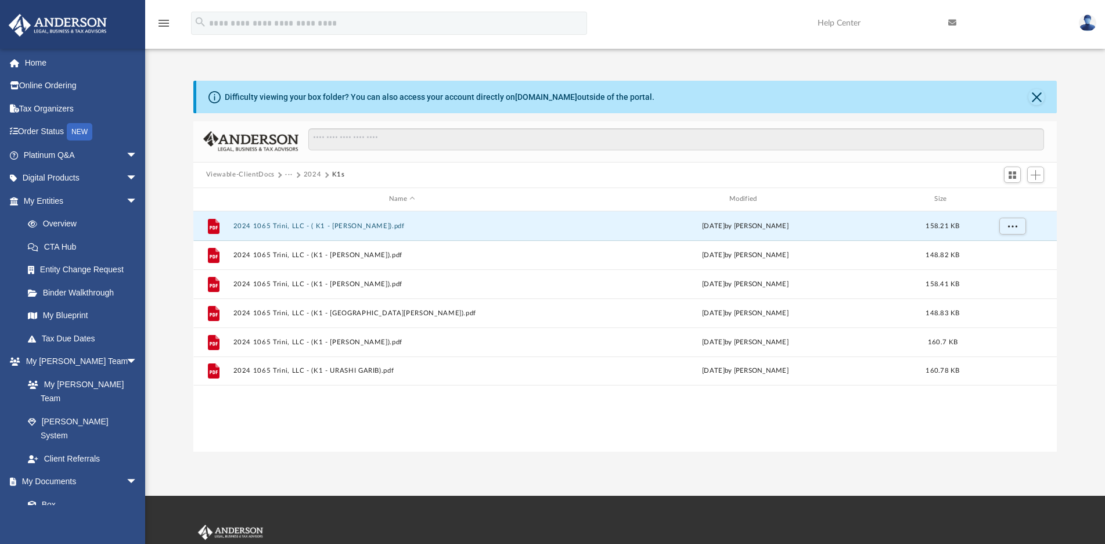
click at [308, 178] on button "2024" at bounding box center [313, 175] width 18 height 10
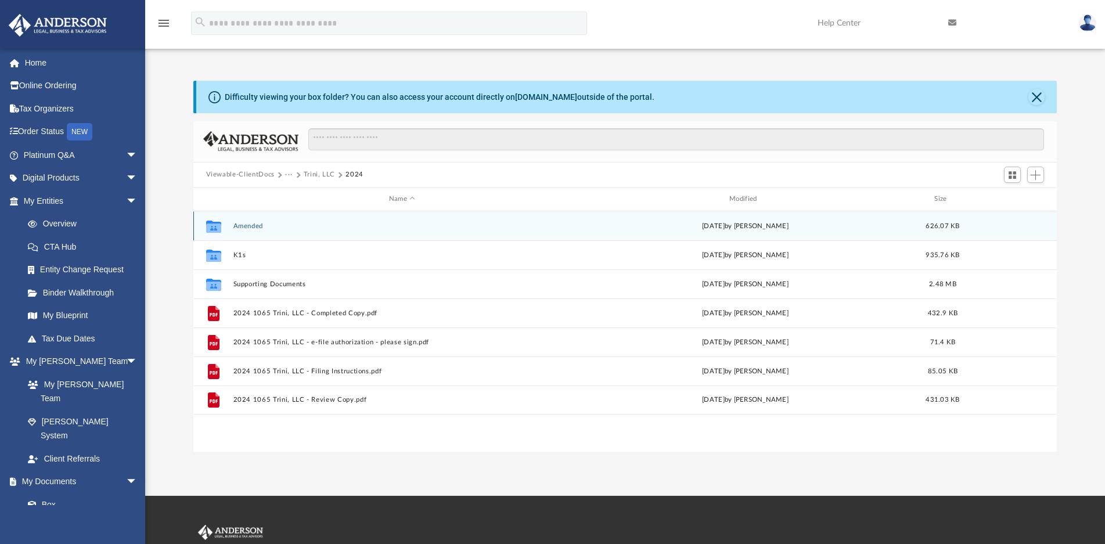
click at [251, 225] on button "Amended" at bounding box center [402, 226] width 338 height 8
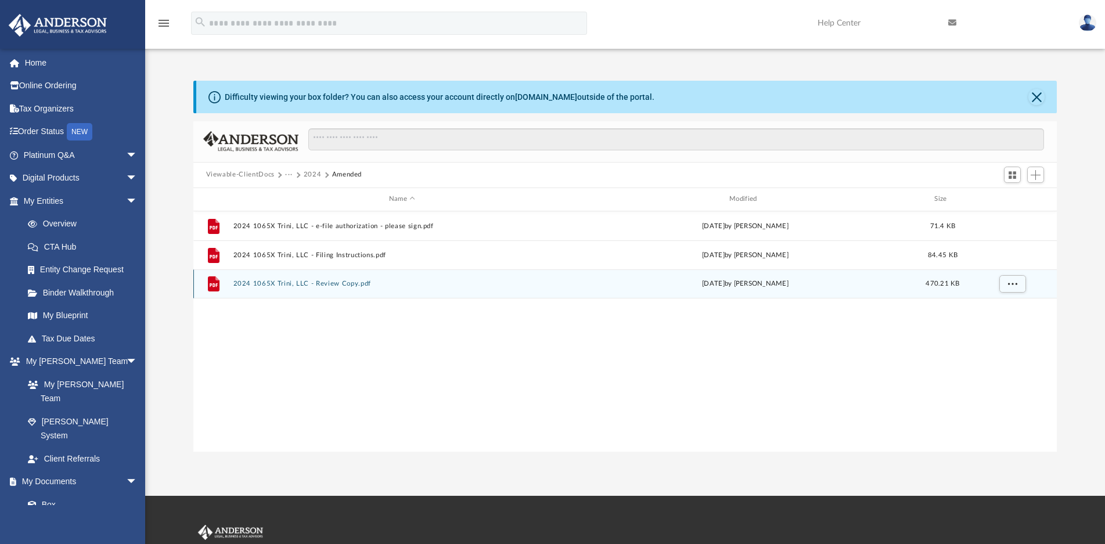
click at [356, 283] on button "2024 1065X Trini, LLC - Review Copy.pdf" at bounding box center [402, 284] width 338 height 8
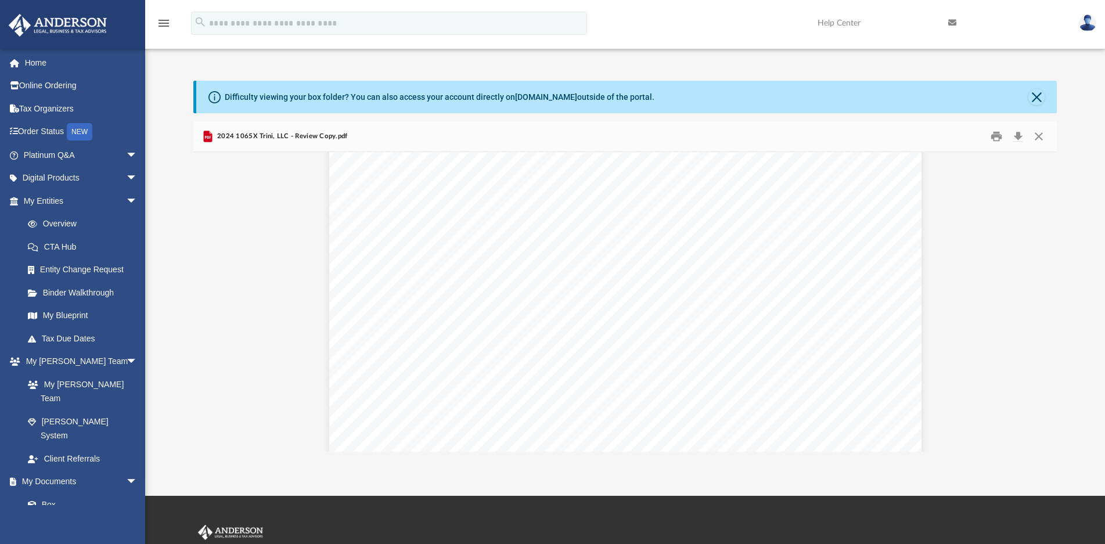
scroll to position [36173, 0]
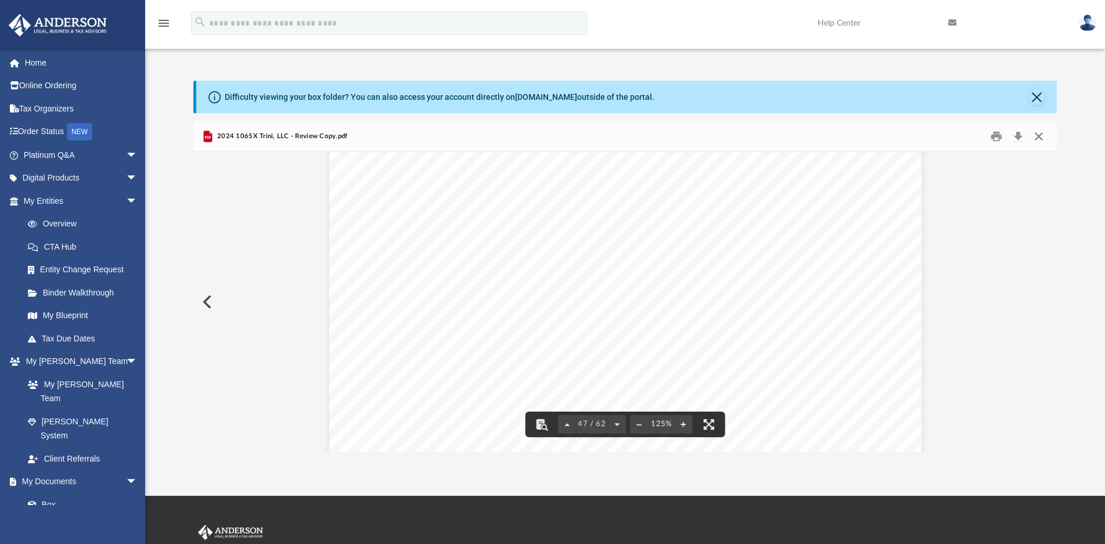
click at [1043, 135] on button "Close" at bounding box center [1038, 136] width 21 height 18
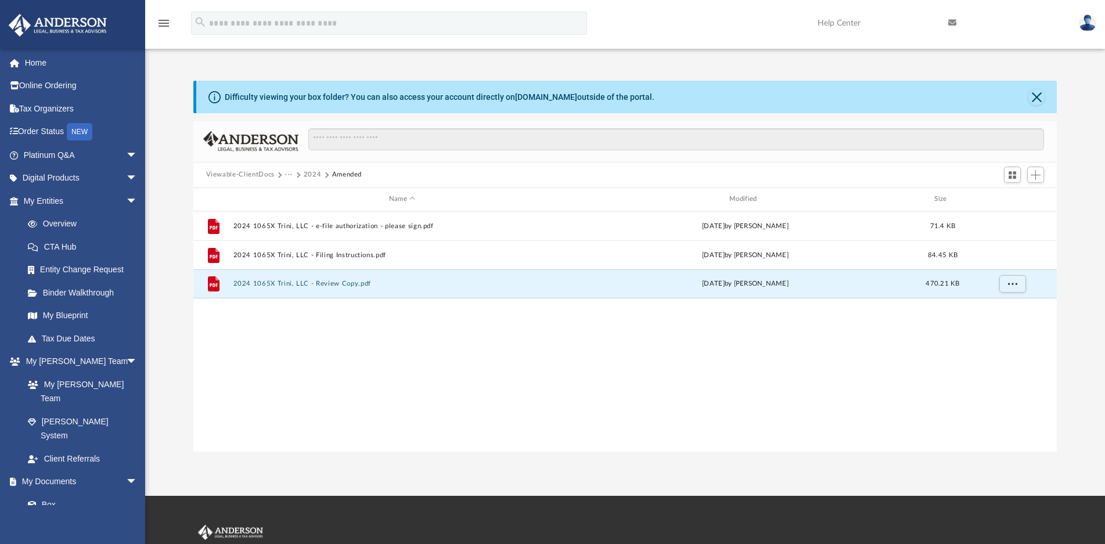
click at [307, 172] on button "2024" at bounding box center [313, 175] width 18 height 10
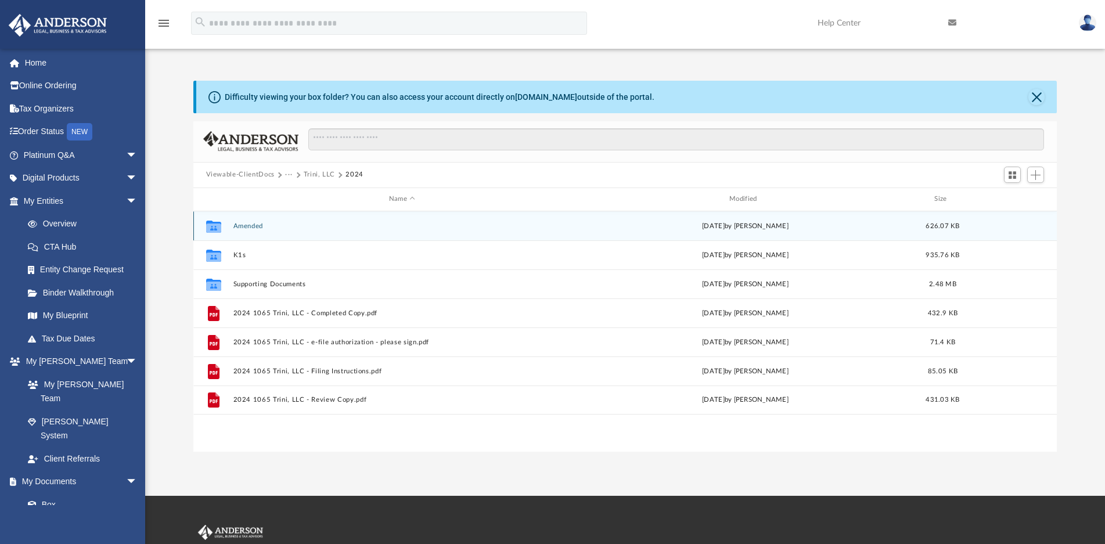
scroll to position [58, 0]
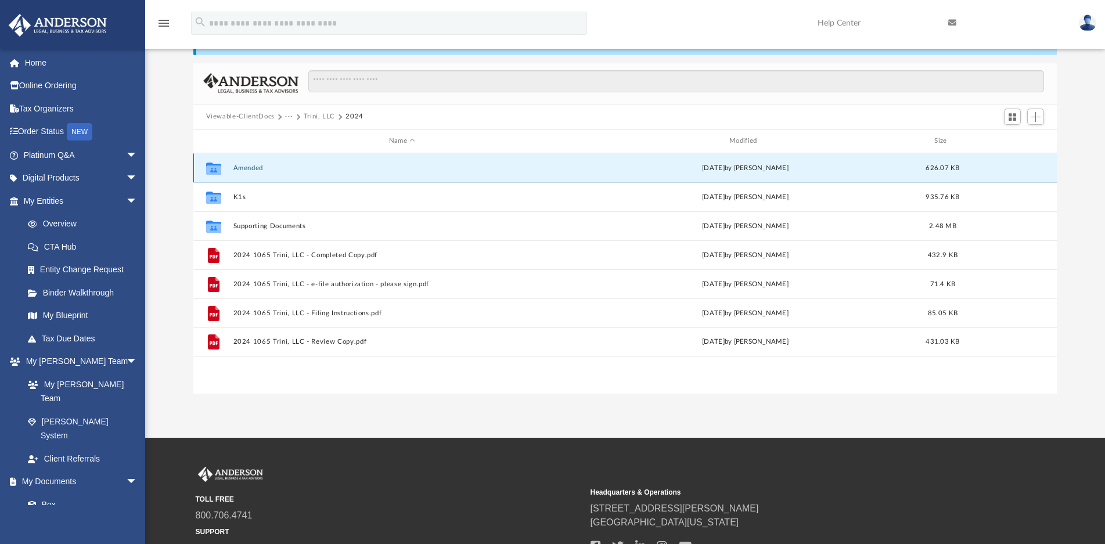
click at [246, 164] on button "Amended" at bounding box center [402, 168] width 338 height 8
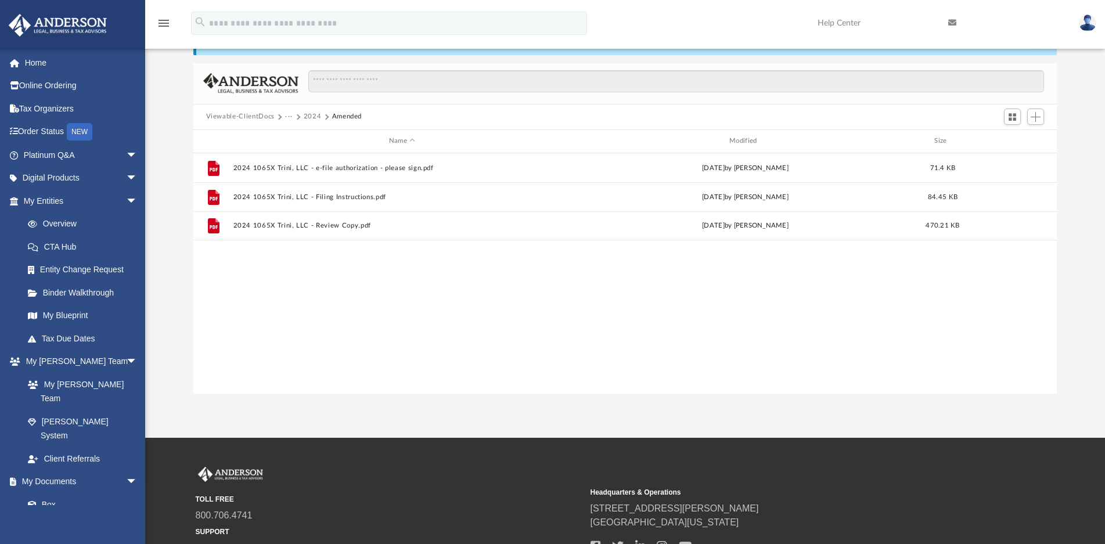
click at [314, 115] on button "2024" at bounding box center [313, 116] width 18 height 10
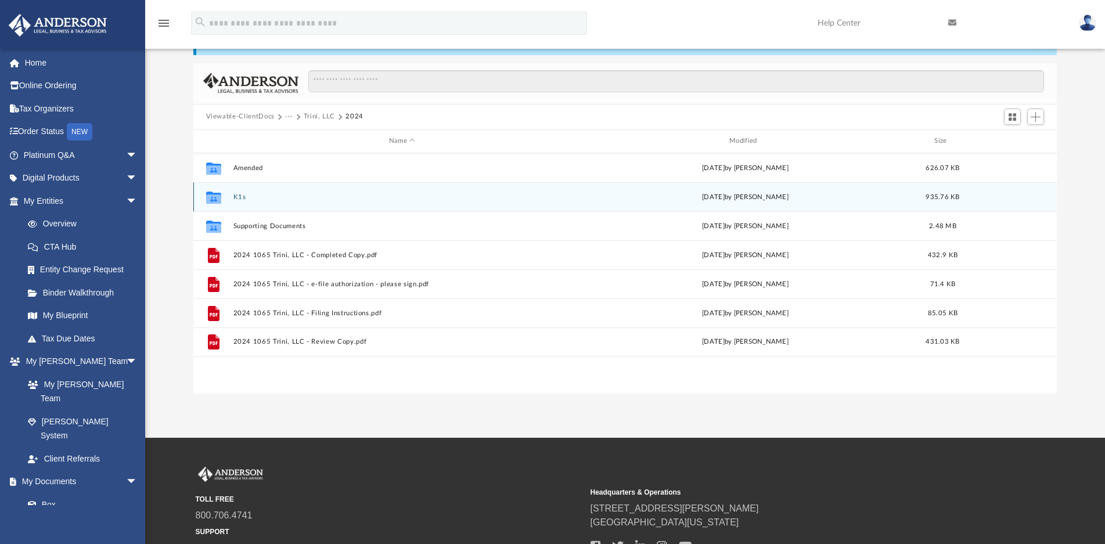
drag, startPoint x: 238, startPoint y: 195, endPoint x: 244, endPoint y: 196, distance: 5.9
click at [238, 195] on button "K1s" at bounding box center [402, 197] width 338 height 8
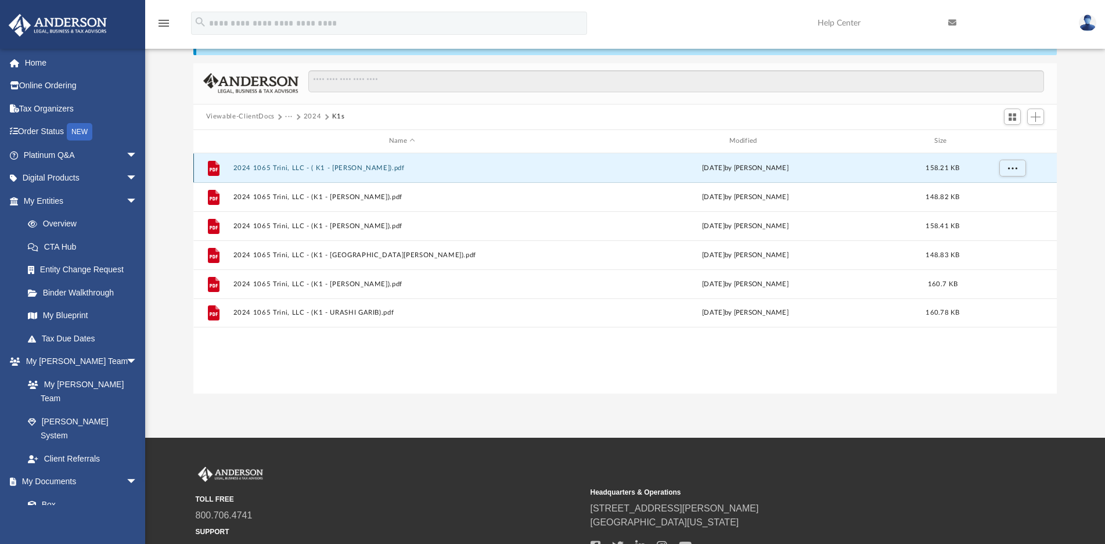
click at [360, 168] on button "2024 1065 Trini, LLC - ( K1 - [PERSON_NAME]).pdf" at bounding box center [402, 168] width 338 height 8
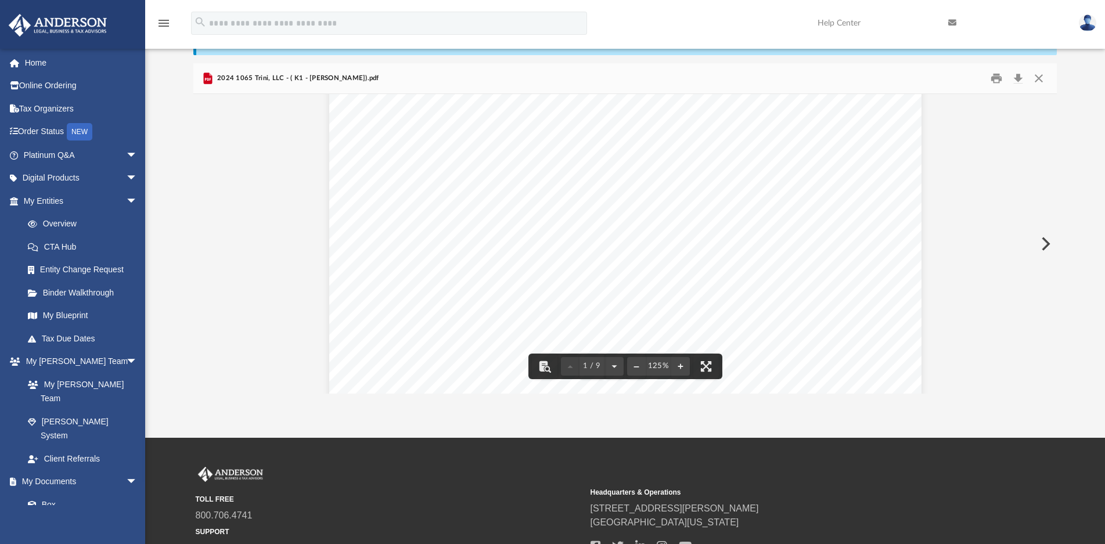
scroll to position [348, 0]
click at [1040, 82] on button "Close" at bounding box center [1038, 78] width 21 height 18
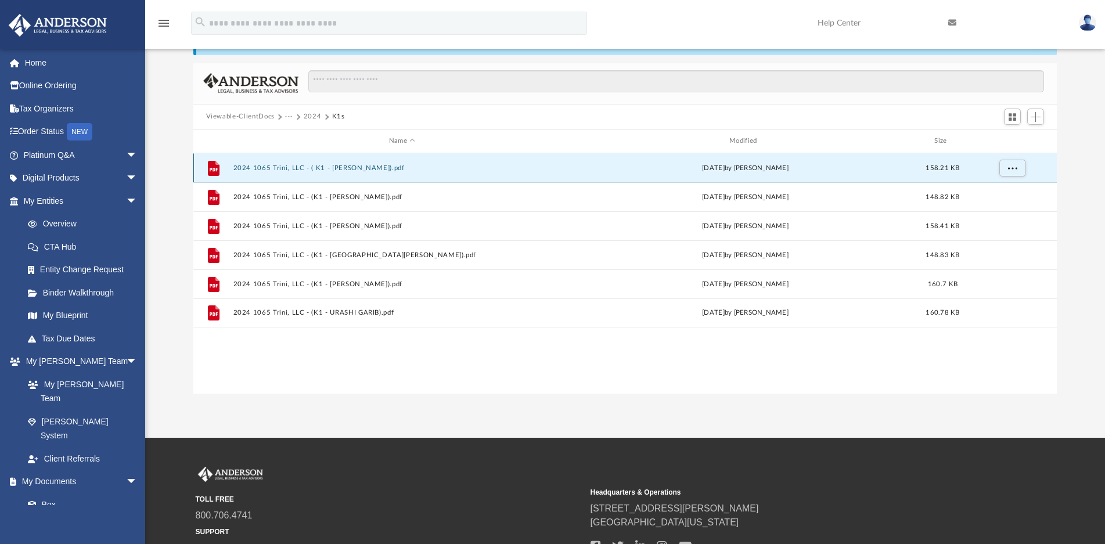
click at [367, 166] on button "2024 1065 Trini, LLC - ( K1 - [PERSON_NAME]).pdf" at bounding box center [402, 168] width 338 height 8
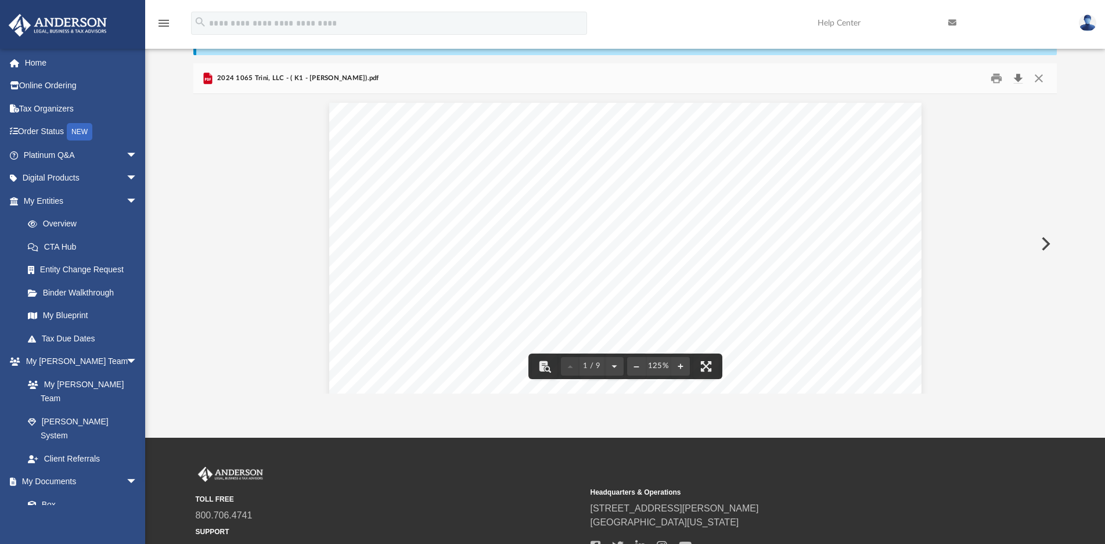
click at [1020, 80] on button "Download" at bounding box center [1018, 78] width 21 height 18
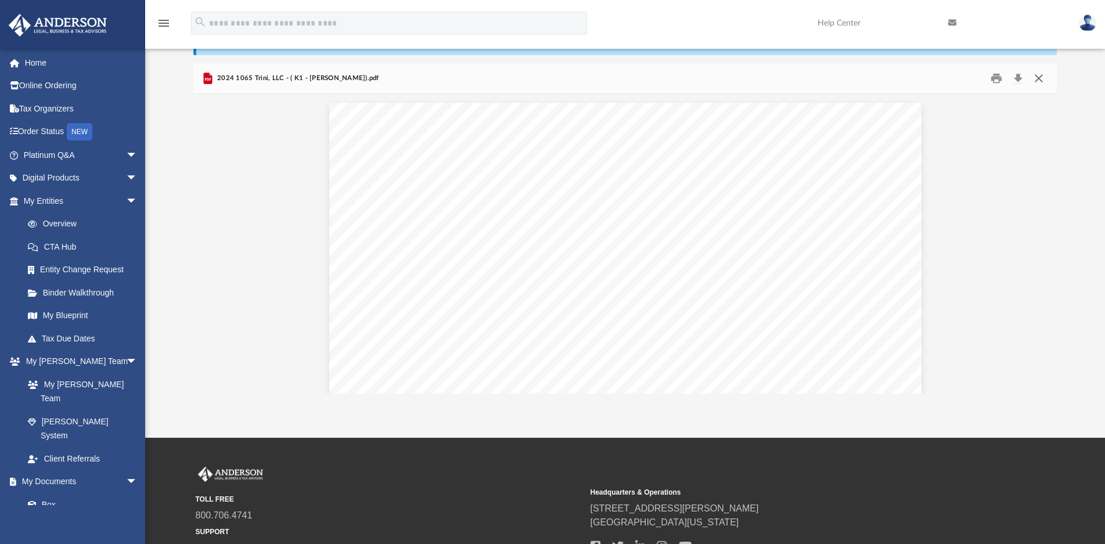
click at [1041, 78] on button "Close" at bounding box center [1038, 78] width 21 height 18
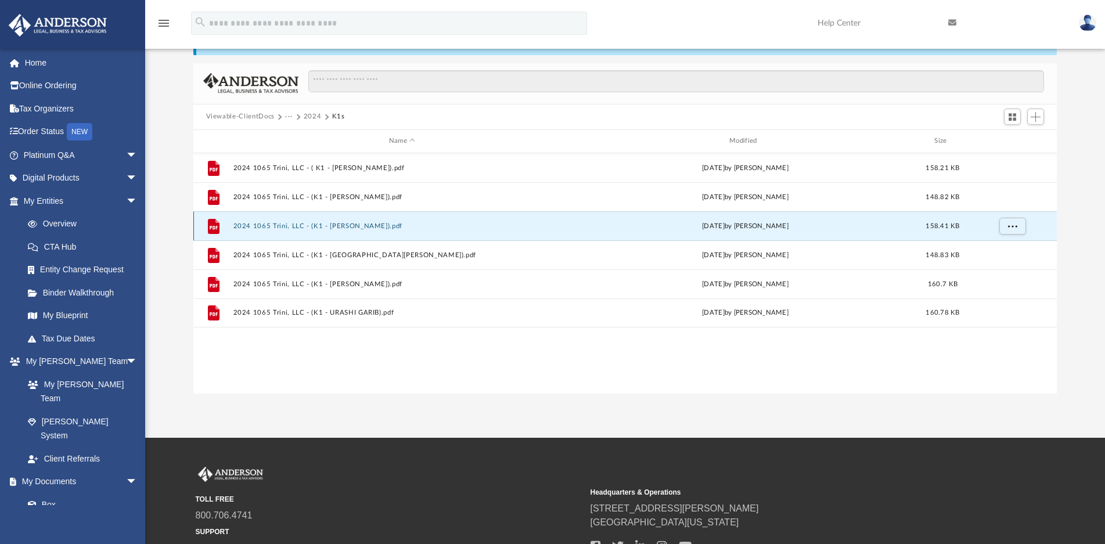
click at [362, 225] on button "2024 1065 Trini, LLC - (K1 - [PERSON_NAME]).pdf" at bounding box center [402, 226] width 338 height 8
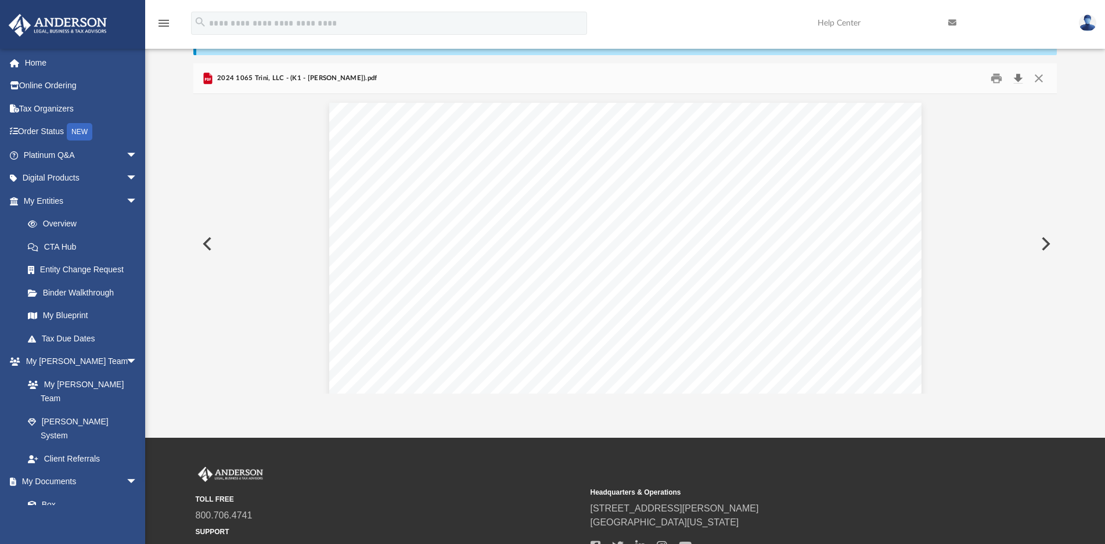
click at [1019, 79] on button "Download" at bounding box center [1018, 78] width 21 height 18
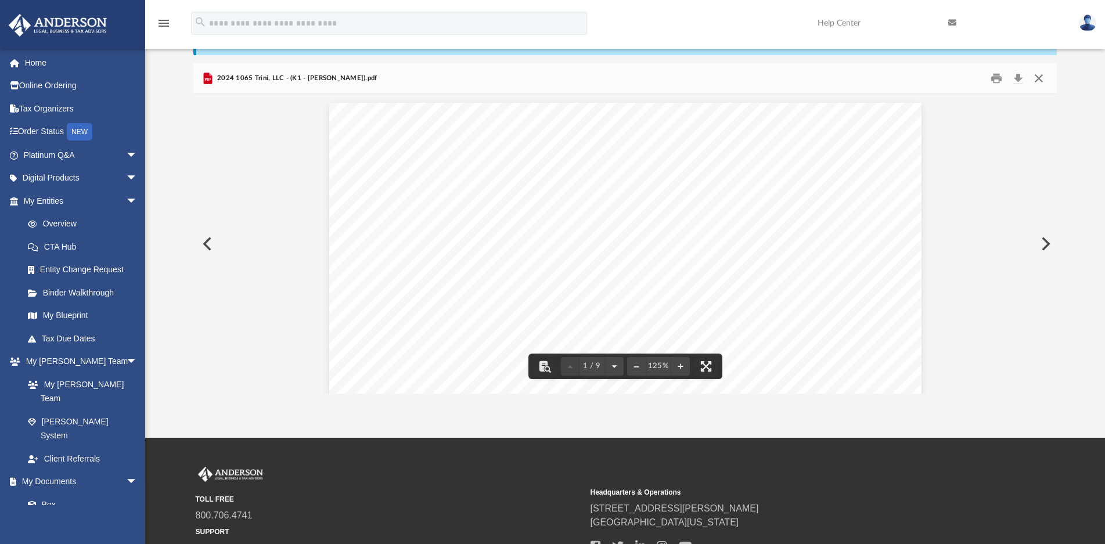
click at [1042, 77] on button "Close" at bounding box center [1038, 78] width 21 height 18
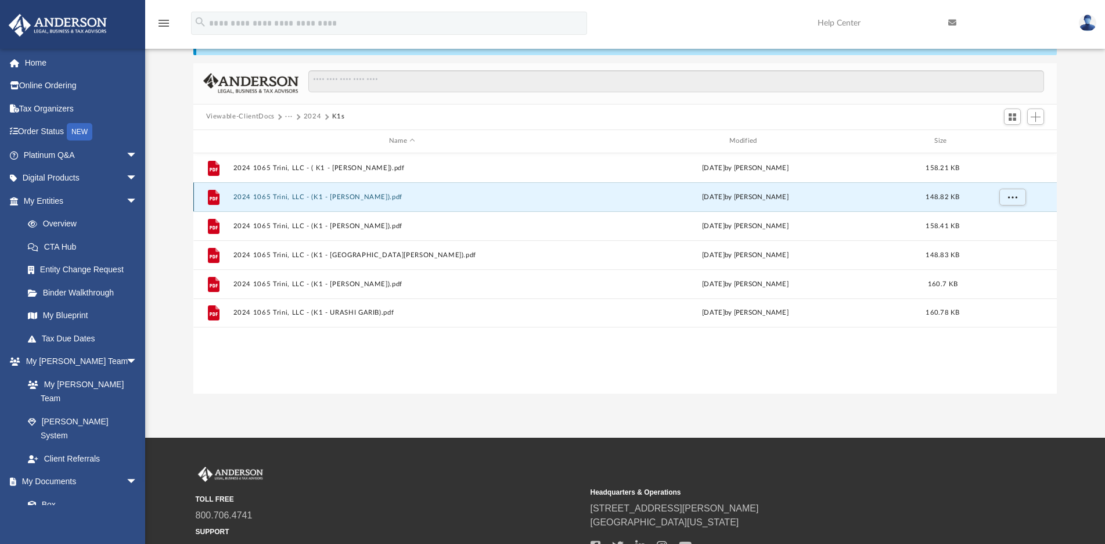
click at [379, 195] on button "2024 1065 Trini, LLC - (K1 - [PERSON_NAME]).pdf" at bounding box center [402, 197] width 338 height 8
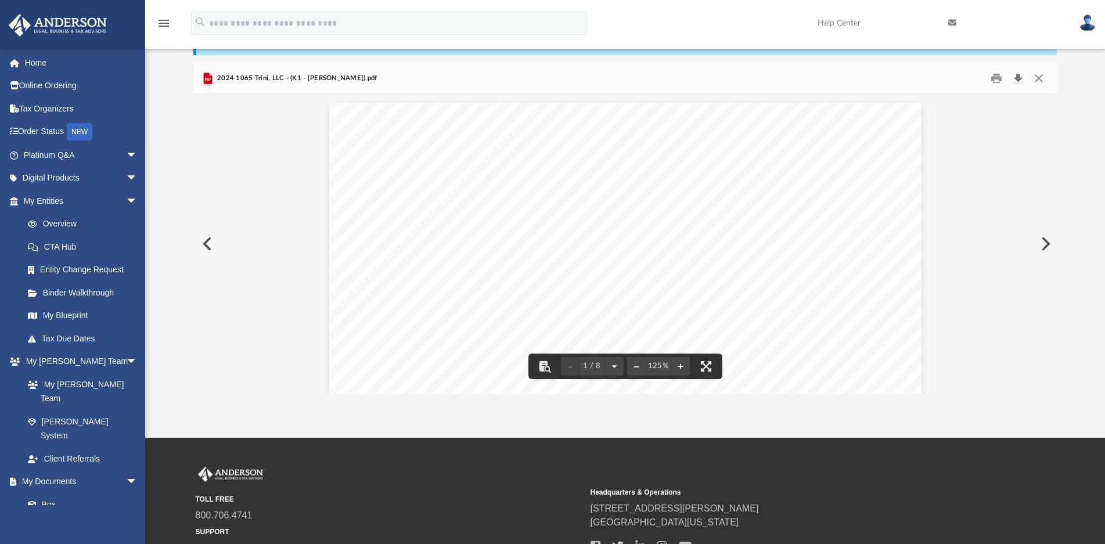
click at [1016, 77] on button "Download" at bounding box center [1018, 78] width 21 height 18
click at [1039, 77] on button "Close" at bounding box center [1038, 78] width 21 height 18
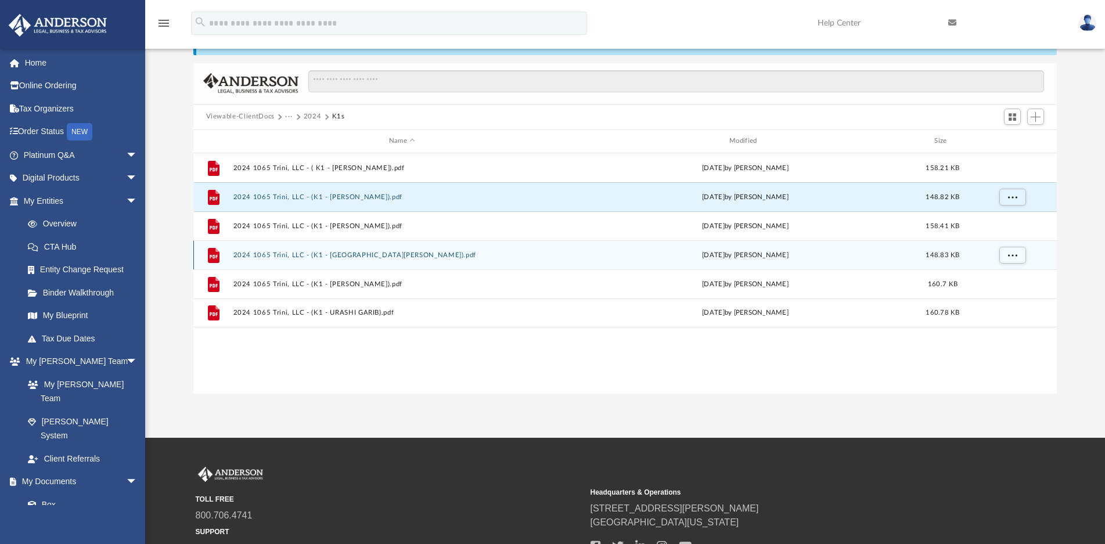
click at [342, 254] on button "2024 1065 Trini, LLC - (K1 - [GEOGRAPHIC_DATA][PERSON_NAME]).pdf" at bounding box center [402, 255] width 338 height 8
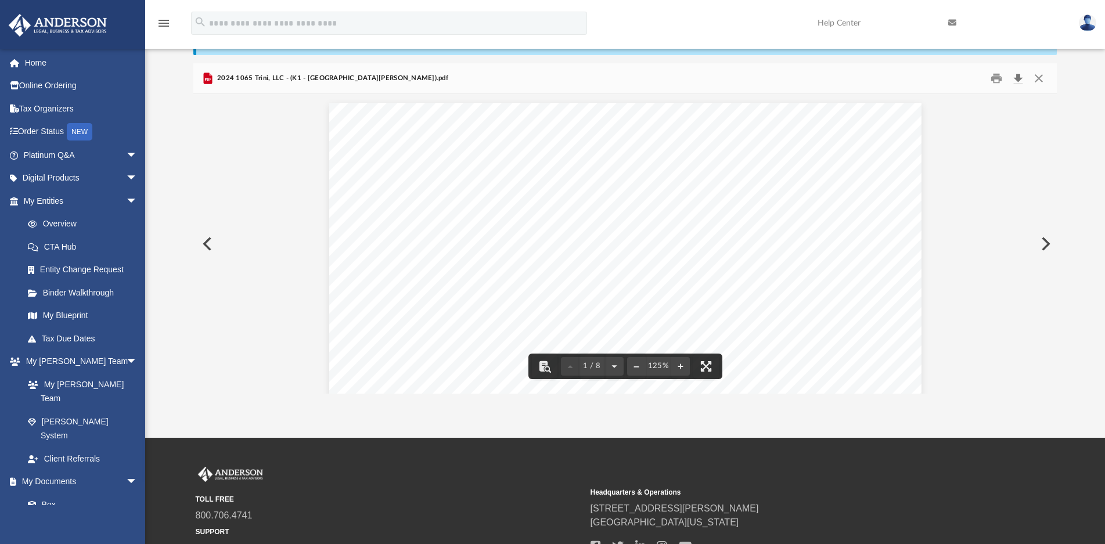
click at [1017, 80] on button "Download" at bounding box center [1018, 78] width 21 height 18
click at [1038, 78] on button "Close" at bounding box center [1038, 78] width 21 height 18
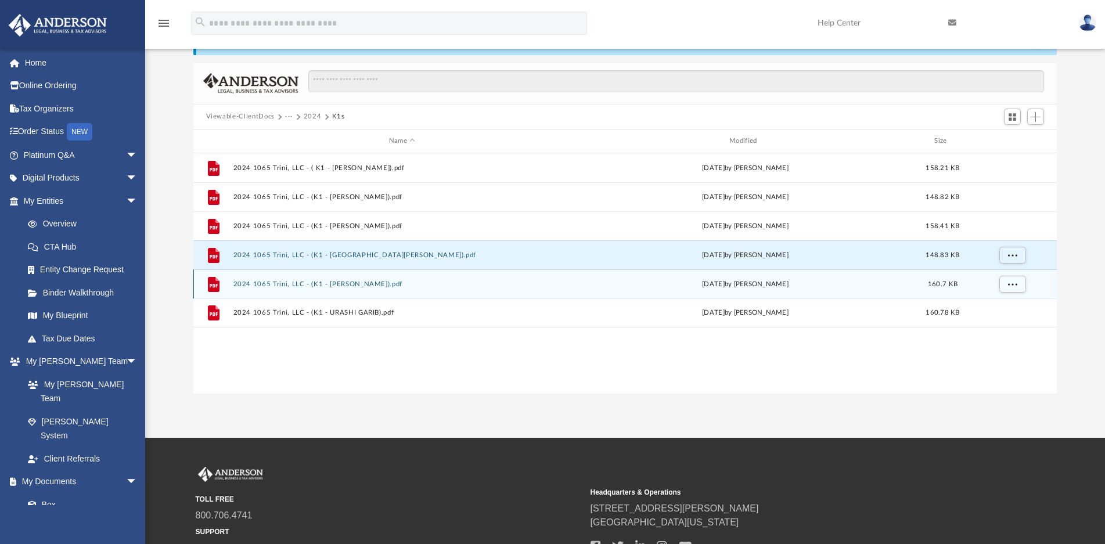
click at [353, 284] on button "2024 1065 Trini, LLC - (K1 - [PERSON_NAME]).pdf" at bounding box center [402, 284] width 338 height 8
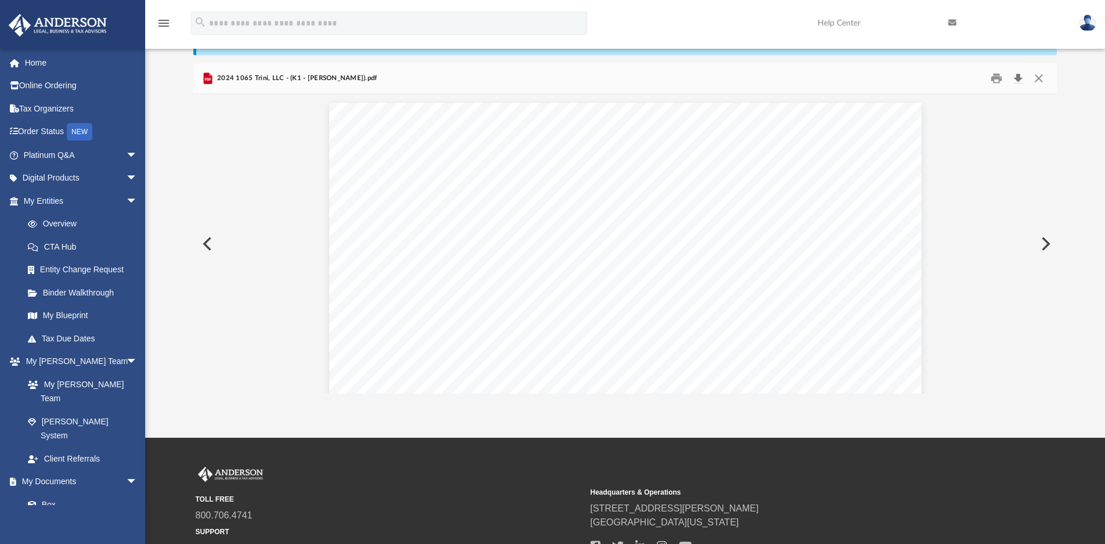
click at [1018, 80] on button "Download" at bounding box center [1018, 78] width 21 height 18
click at [1039, 78] on button "Close" at bounding box center [1038, 78] width 21 height 18
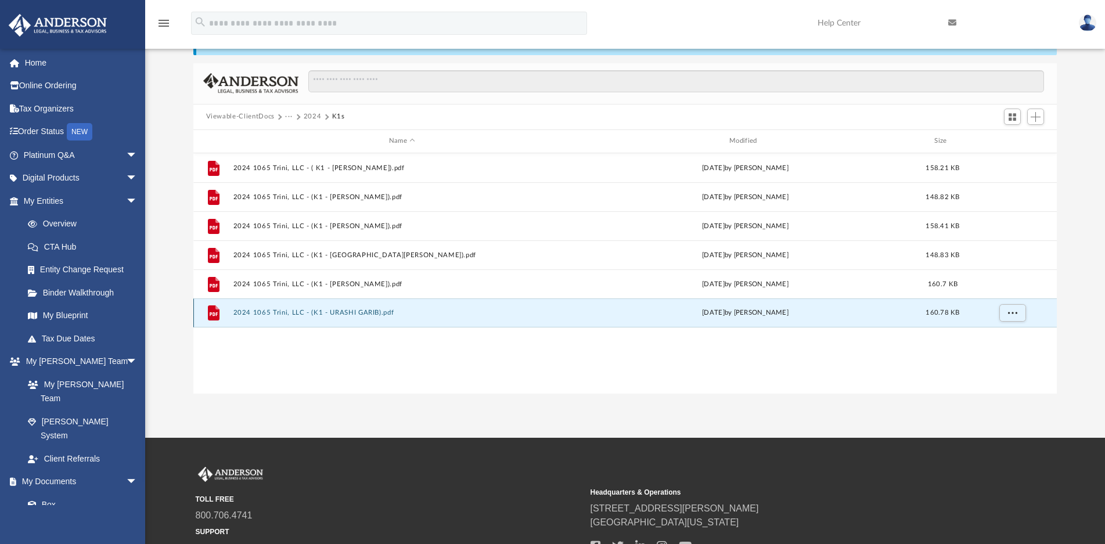
click at [327, 312] on button "2024 1065 Trini, LLC - (K1 - URASHI GARIB).pdf" at bounding box center [402, 313] width 338 height 8
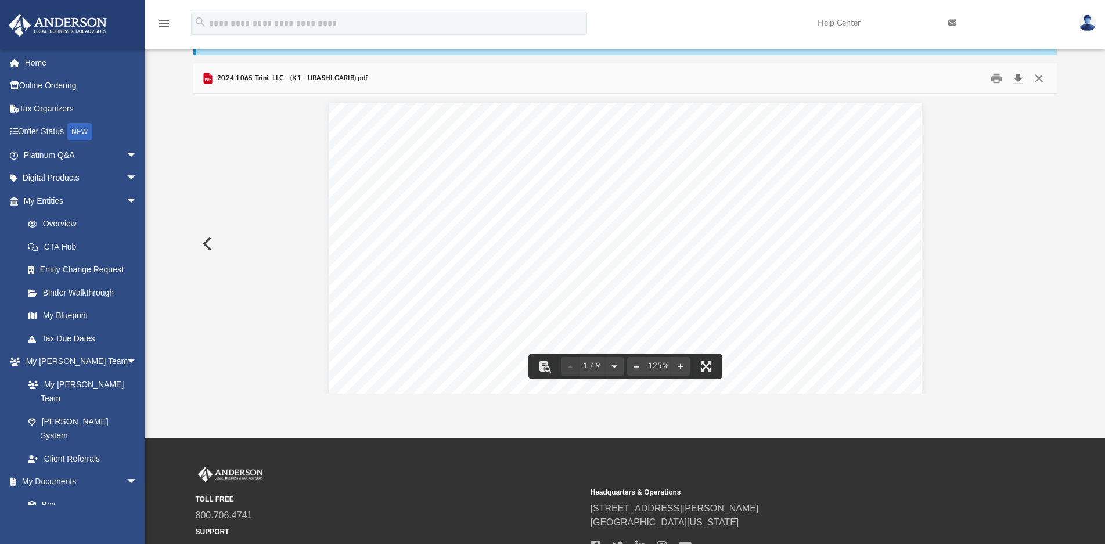
click at [1017, 81] on button "Download" at bounding box center [1018, 78] width 21 height 18
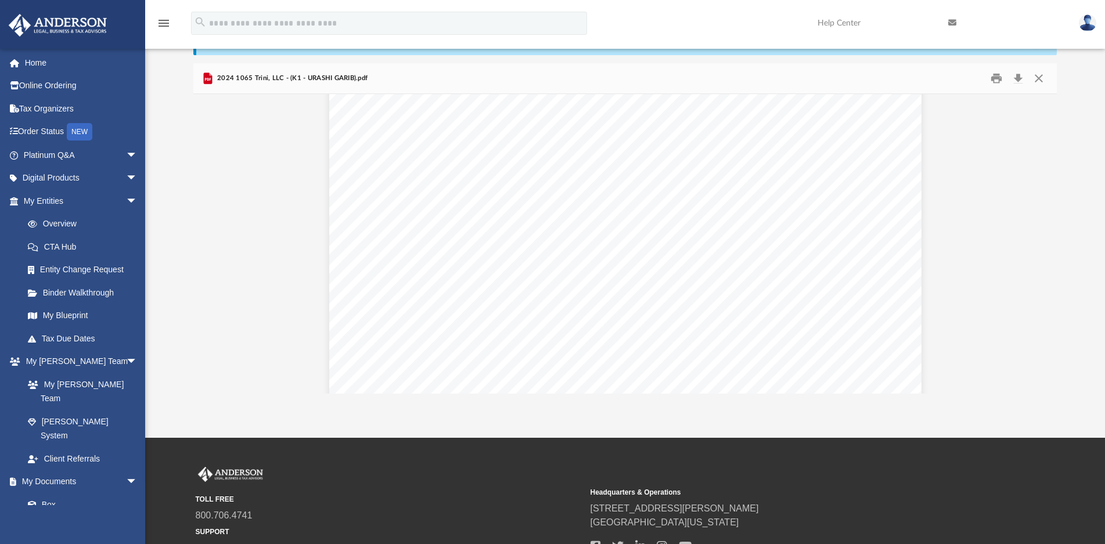
click at [1082, 152] on div "Difficulty viewing your box folder? You can also access your account directly o…" at bounding box center [625, 208] width 960 height 371
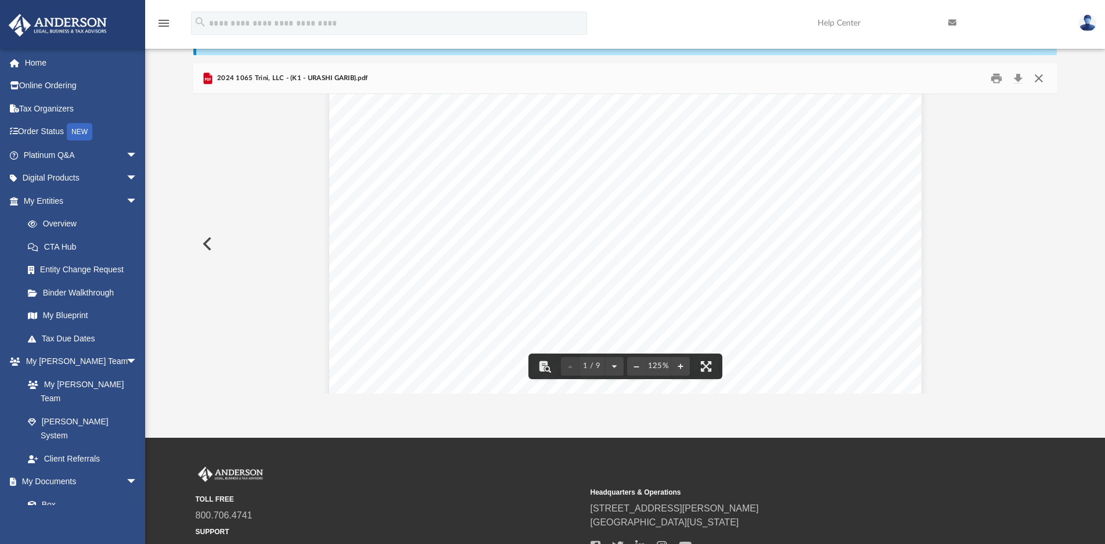
click at [1042, 82] on button "Close" at bounding box center [1038, 78] width 21 height 18
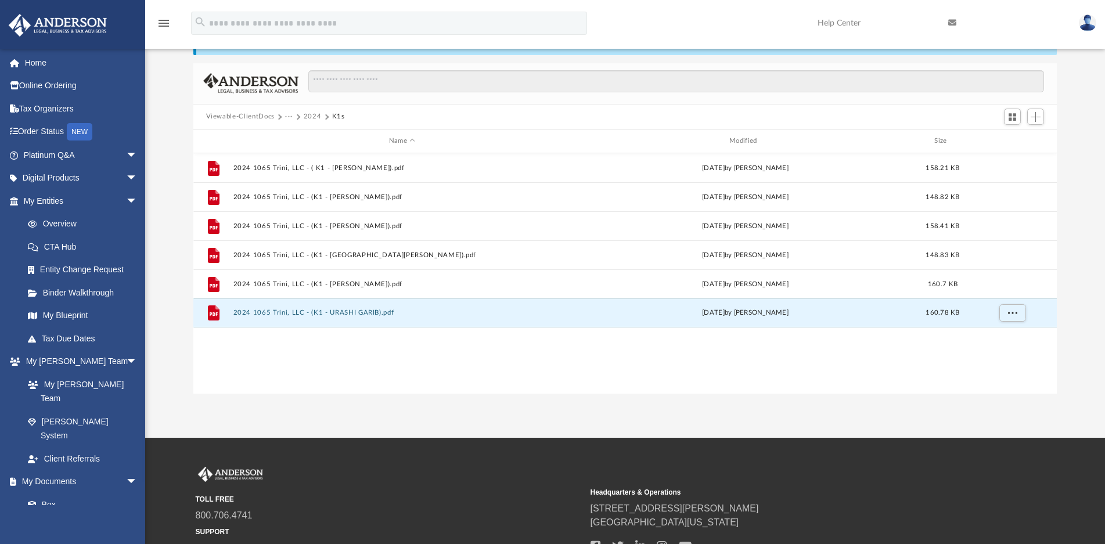
click at [307, 117] on button "2024" at bounding box center [313, 116] width 18 height 10
